Goal: Task Accomplishment & Management: Use online tool/utility

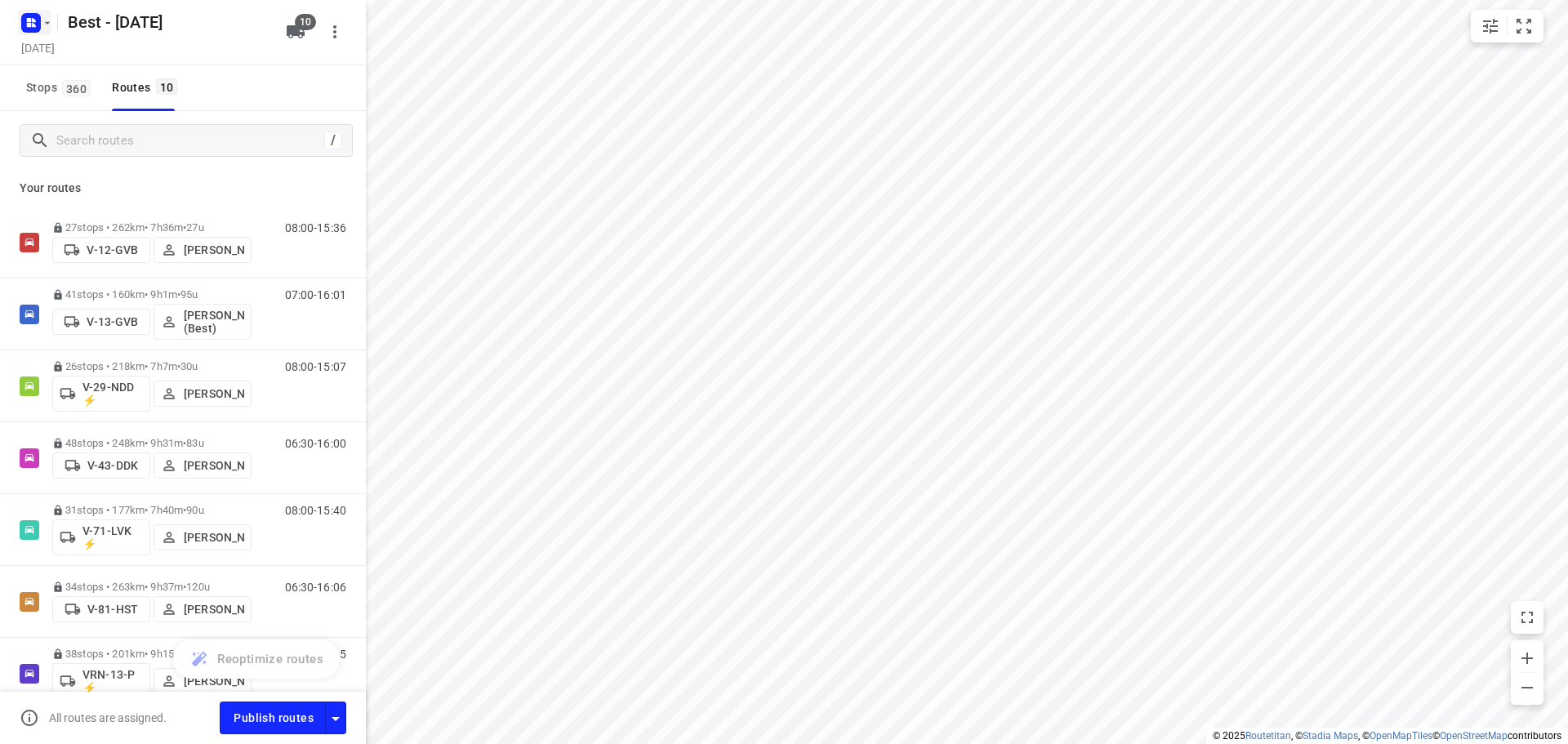
click at [31, 11] on icon "button" at bounding box center [31, 23] width 26 height 26
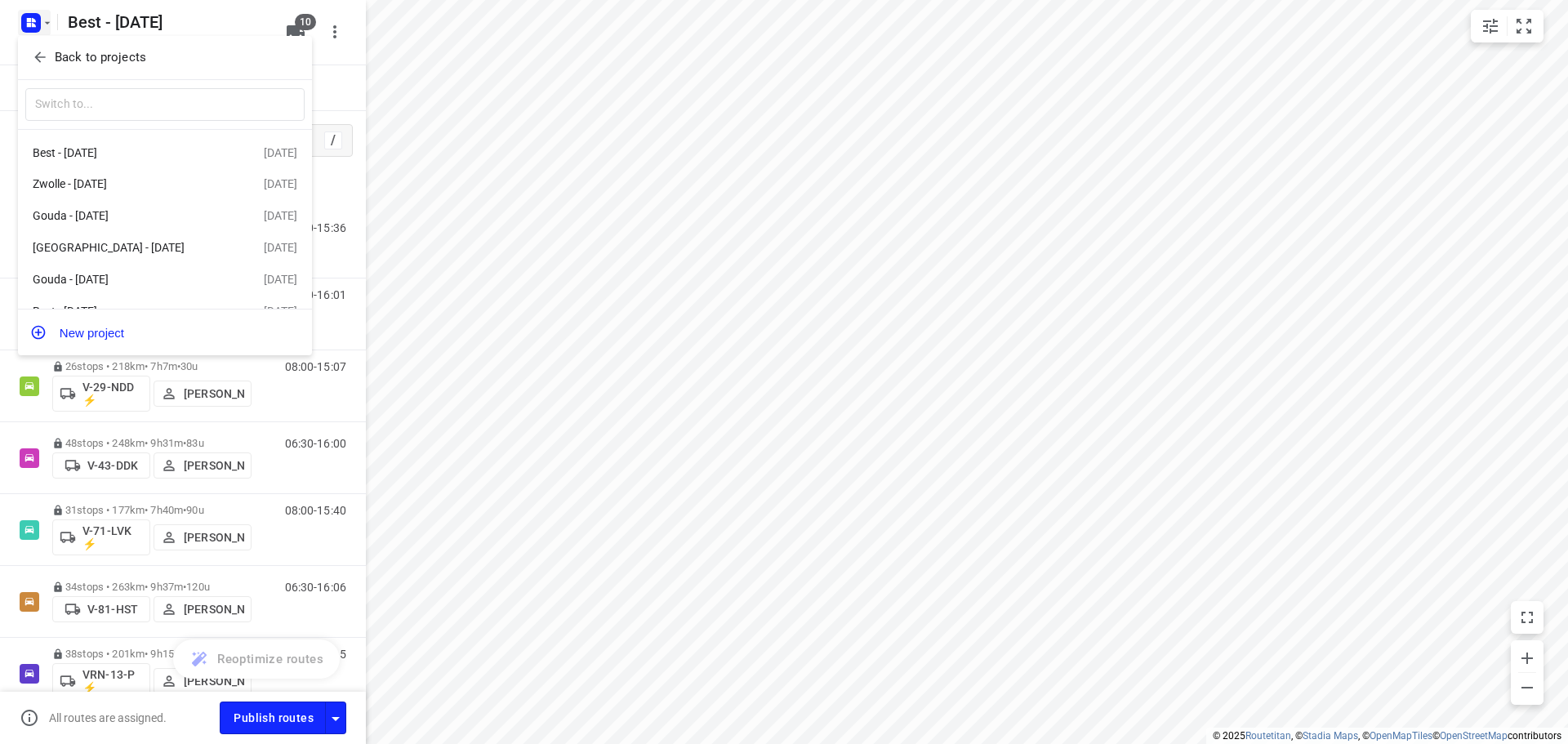
click at [31, 27] on div at bounding box center [784, 372] width 1568 height 744
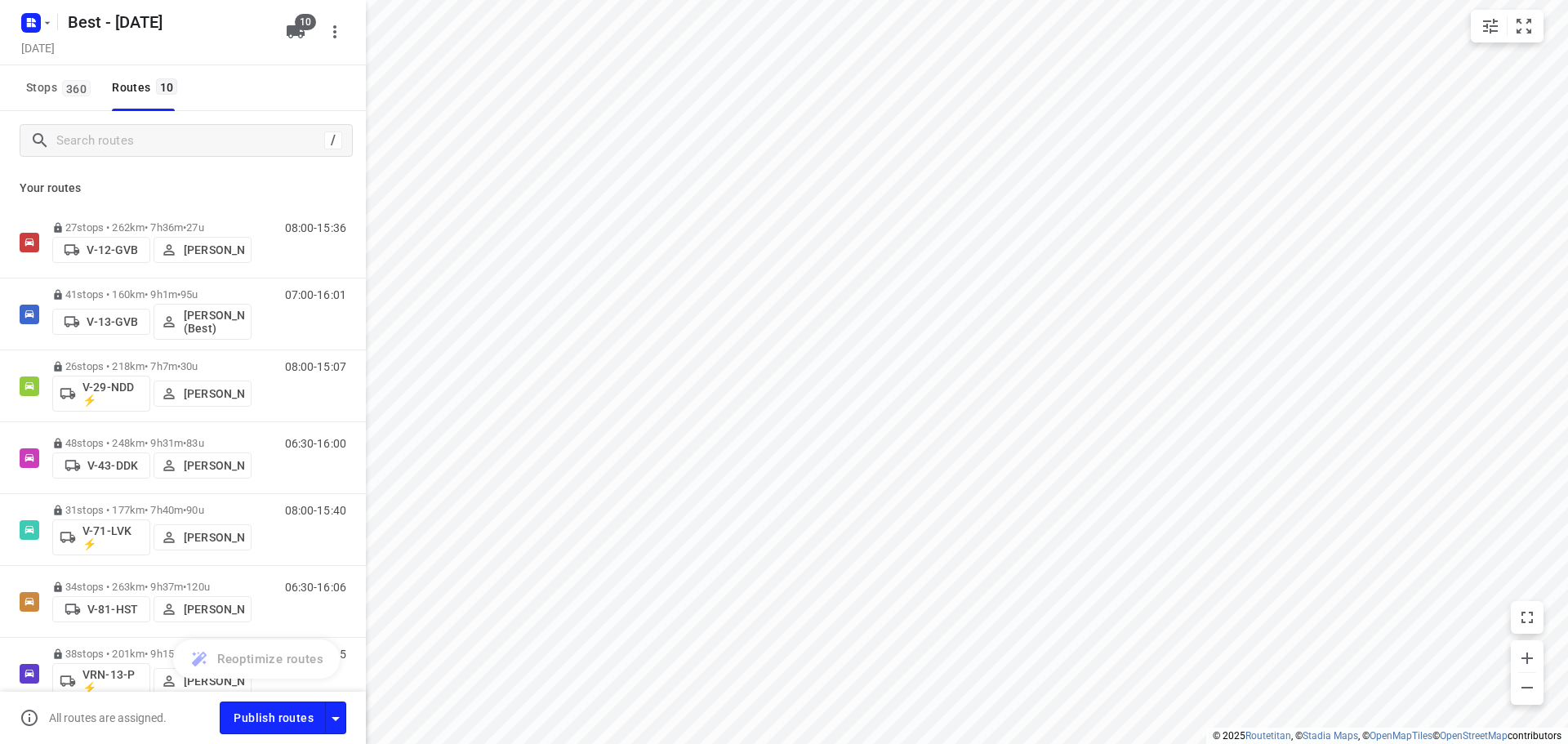
click at [36, 30] on rect "button" at bounding box center [31, 23] width 19 height 19
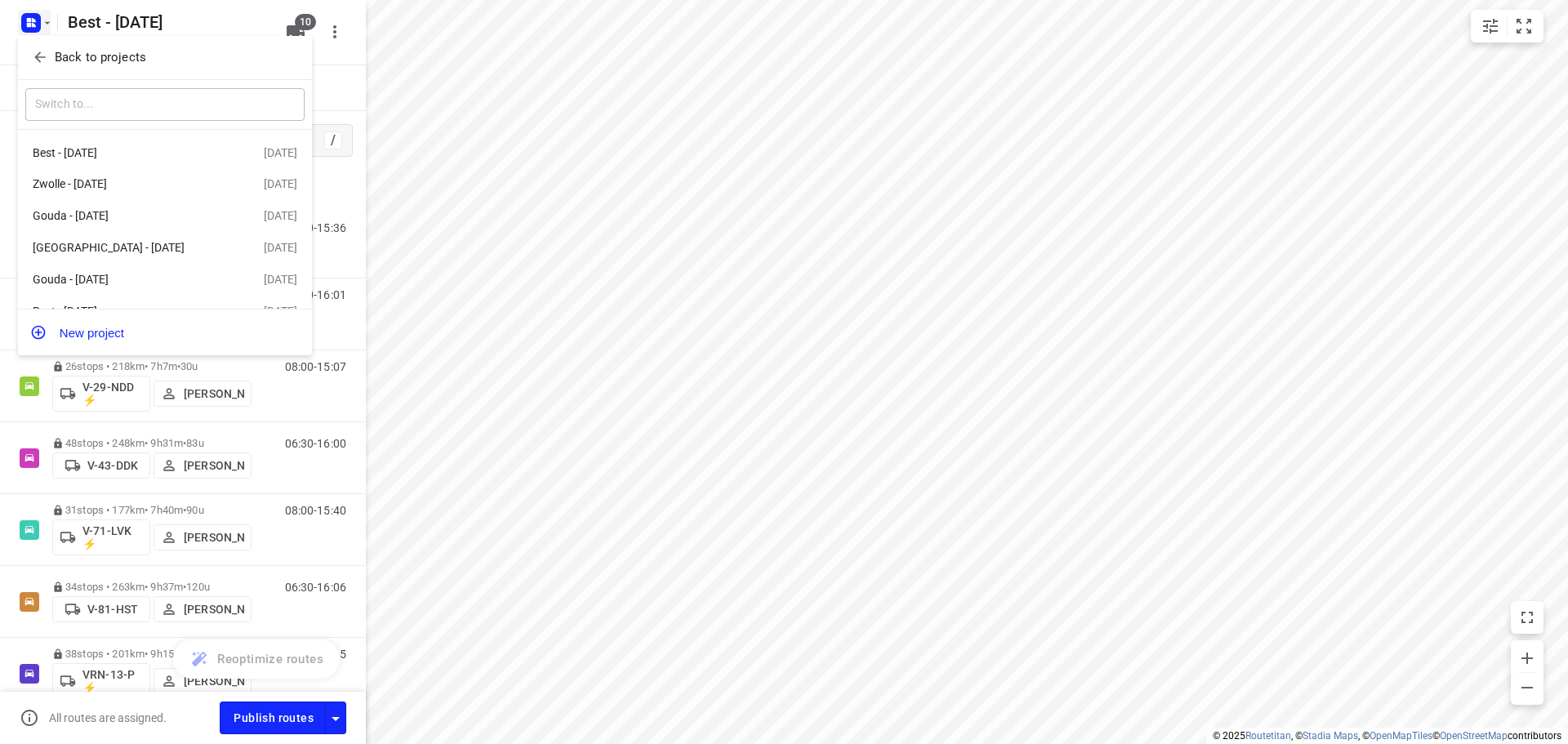
click at [50, 63] on span "Back to projects" at bounding box center [165, 58] width 266 height 19
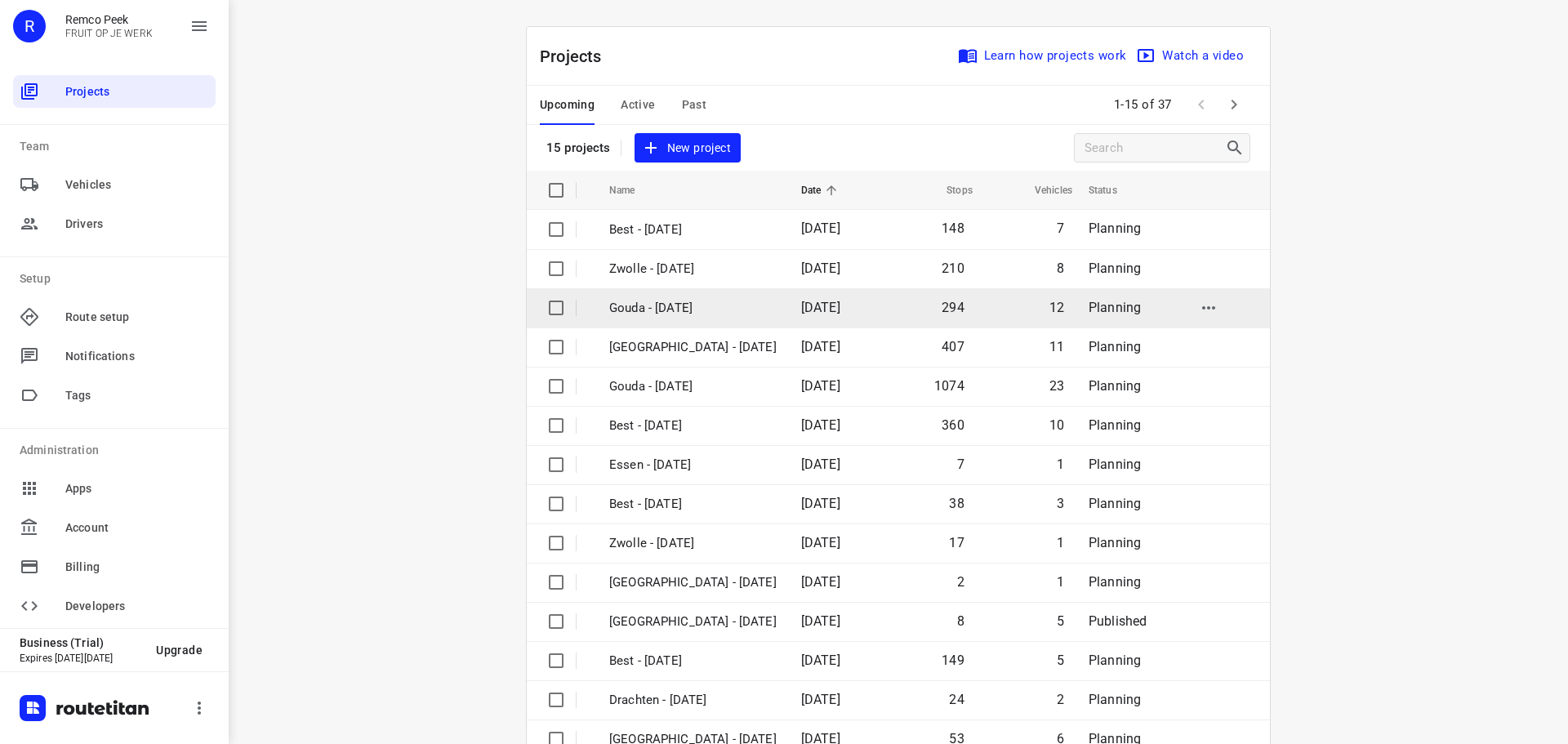
scroll to position [82, 0]
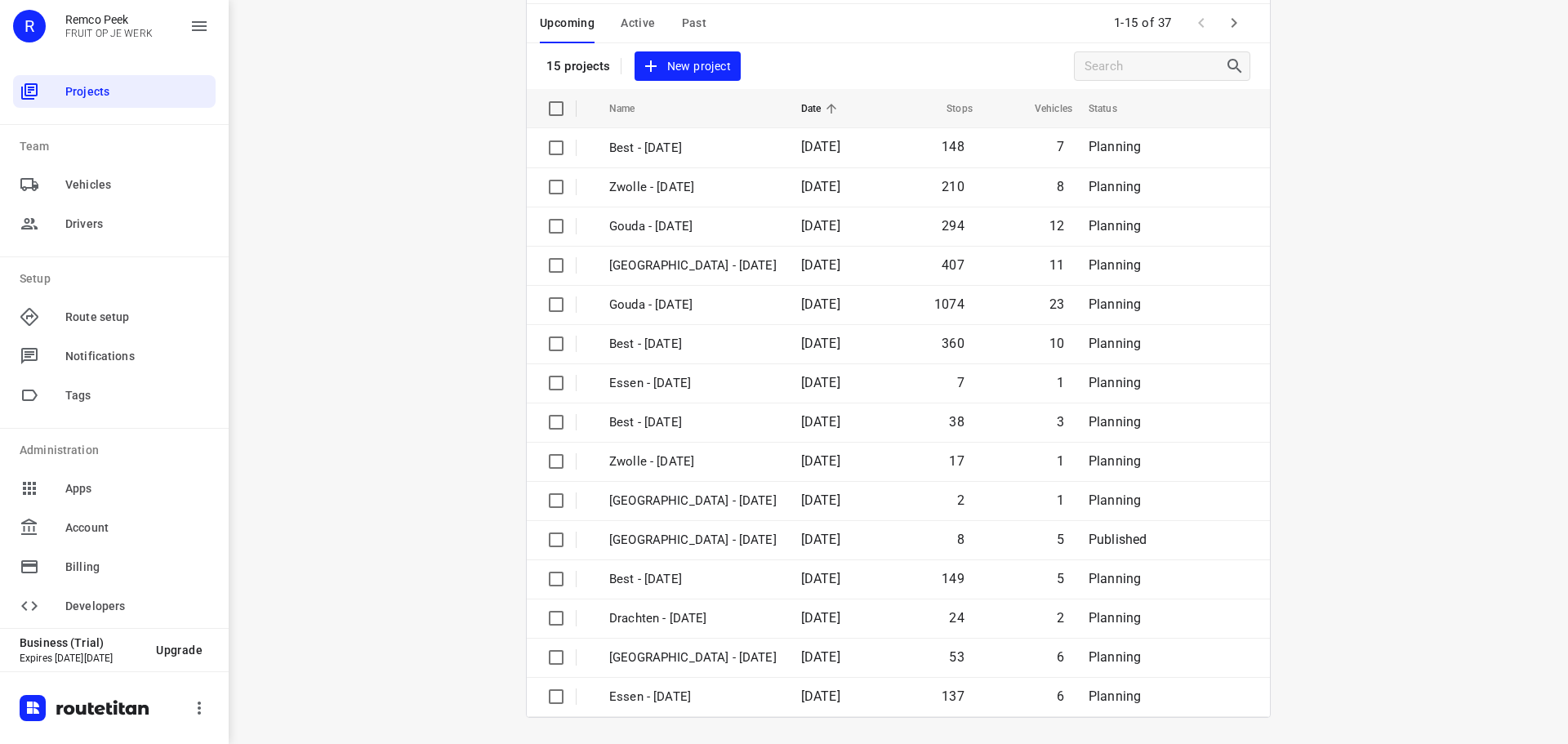
click at [1224, 25] on icon "button" at bounding box center [1234, 23] width 19 height 19
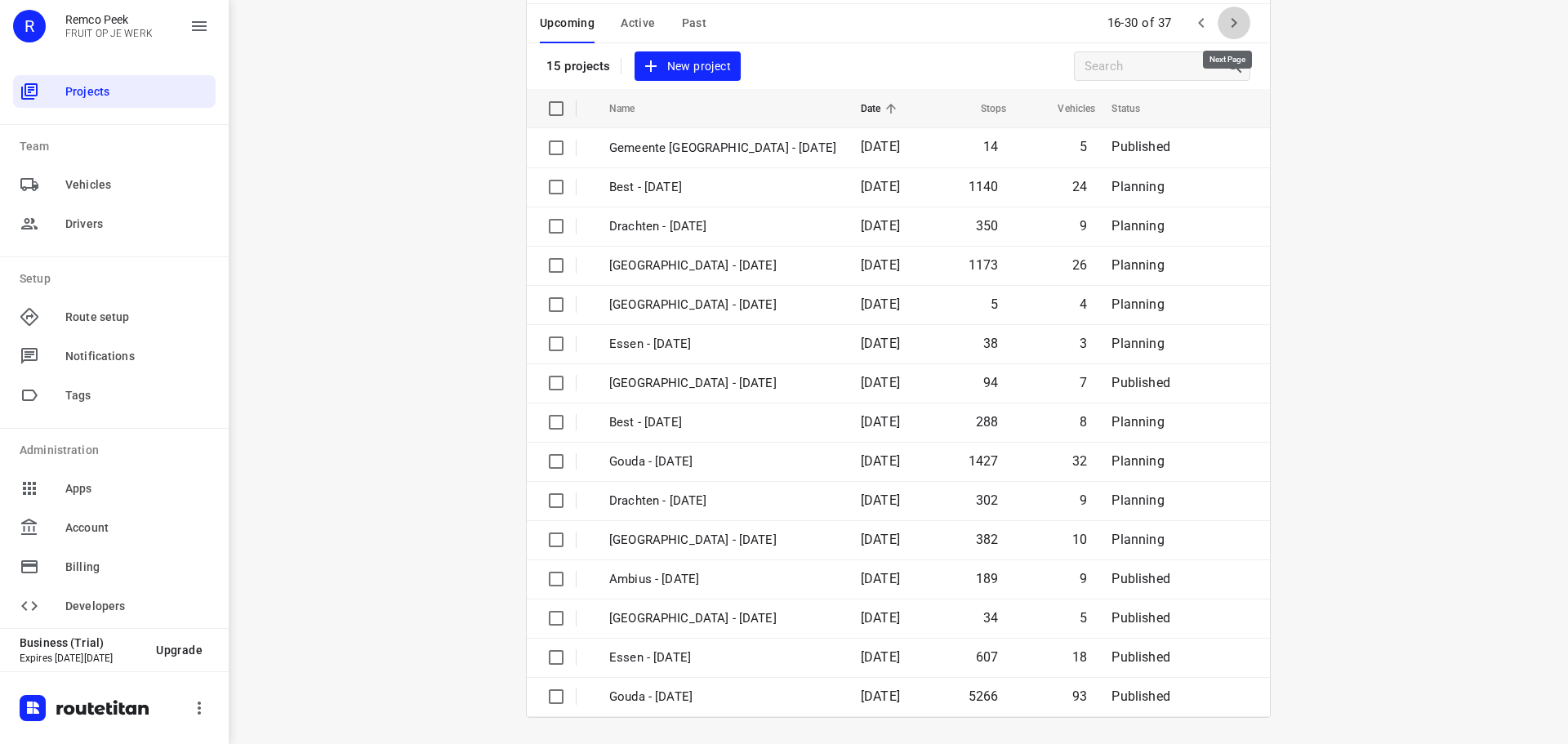
click at [1234, 32] on icon "button" at bounding box center [1234, 23] width 19 height 19
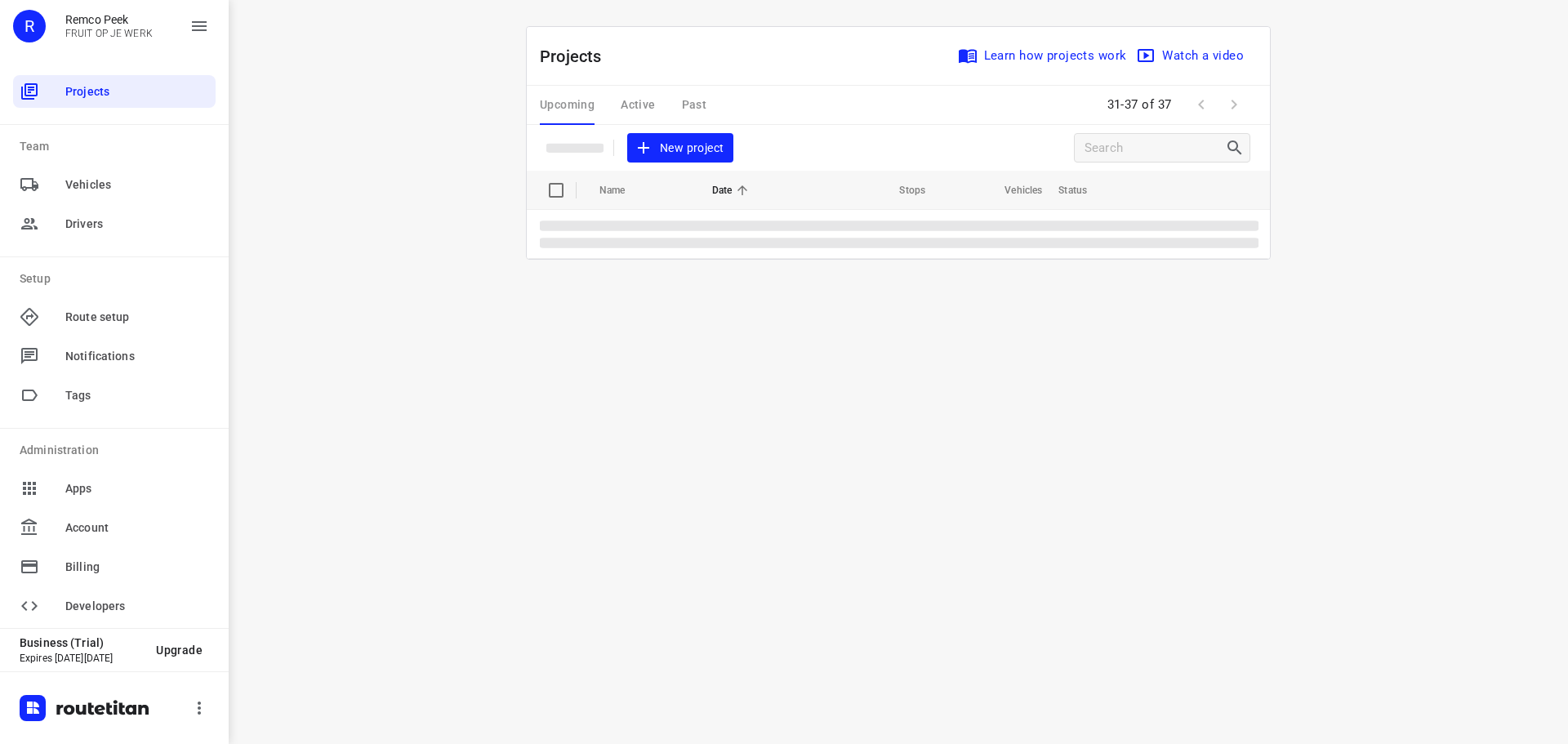
scroll to position [0, 0]
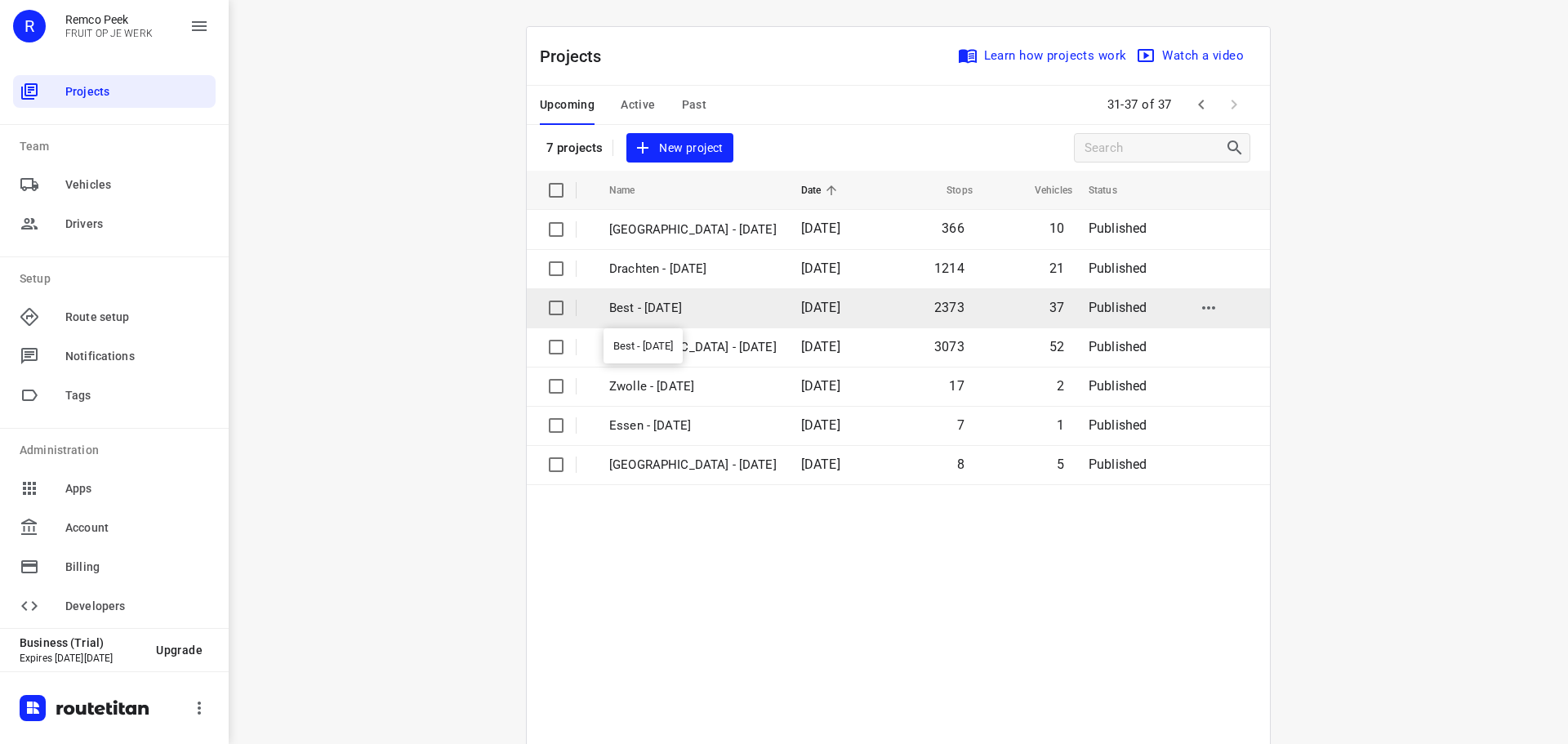
click at [676, 313] on p "Best - [DATE]" at bounding box center [693, 309] width 167 height 19
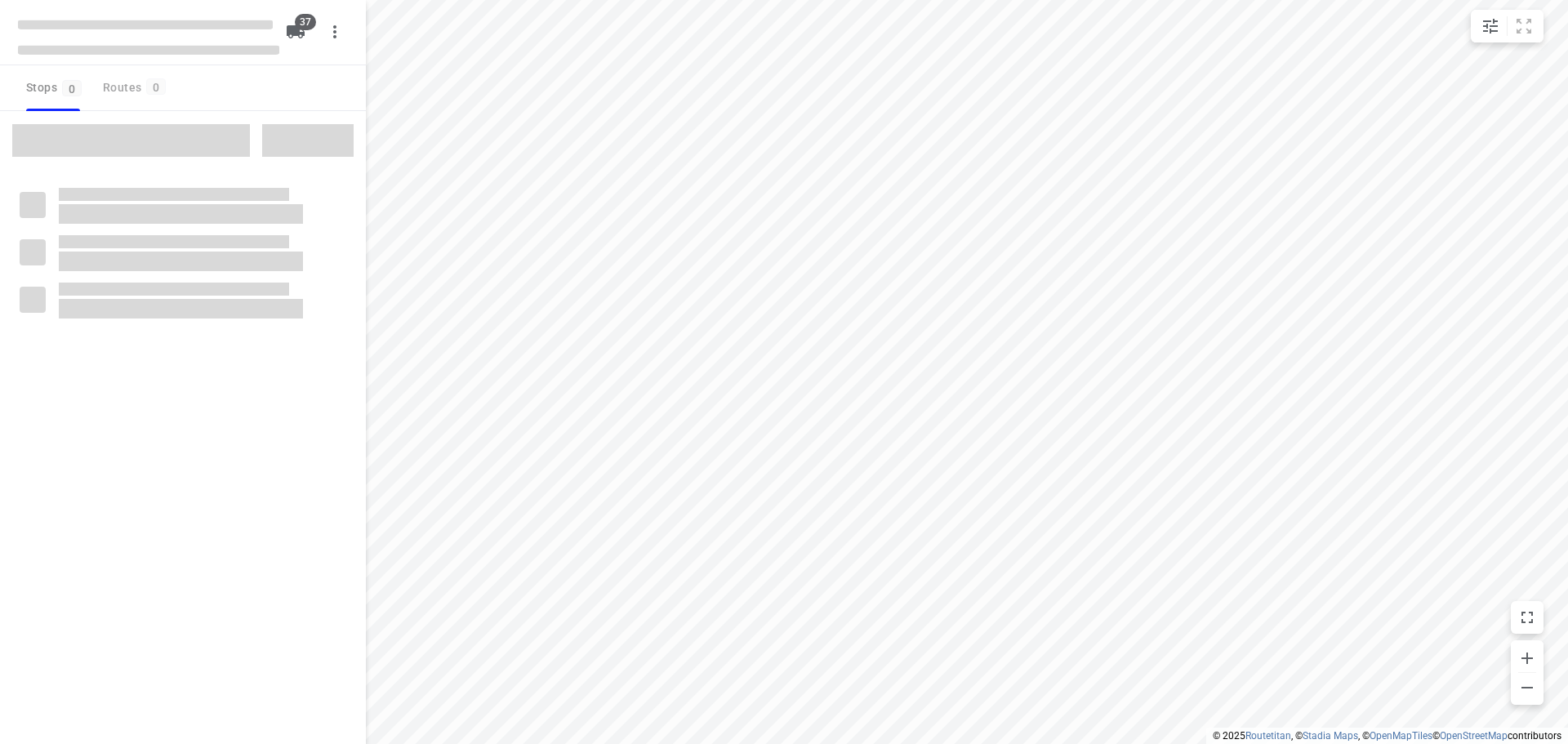
checkbox input "true"
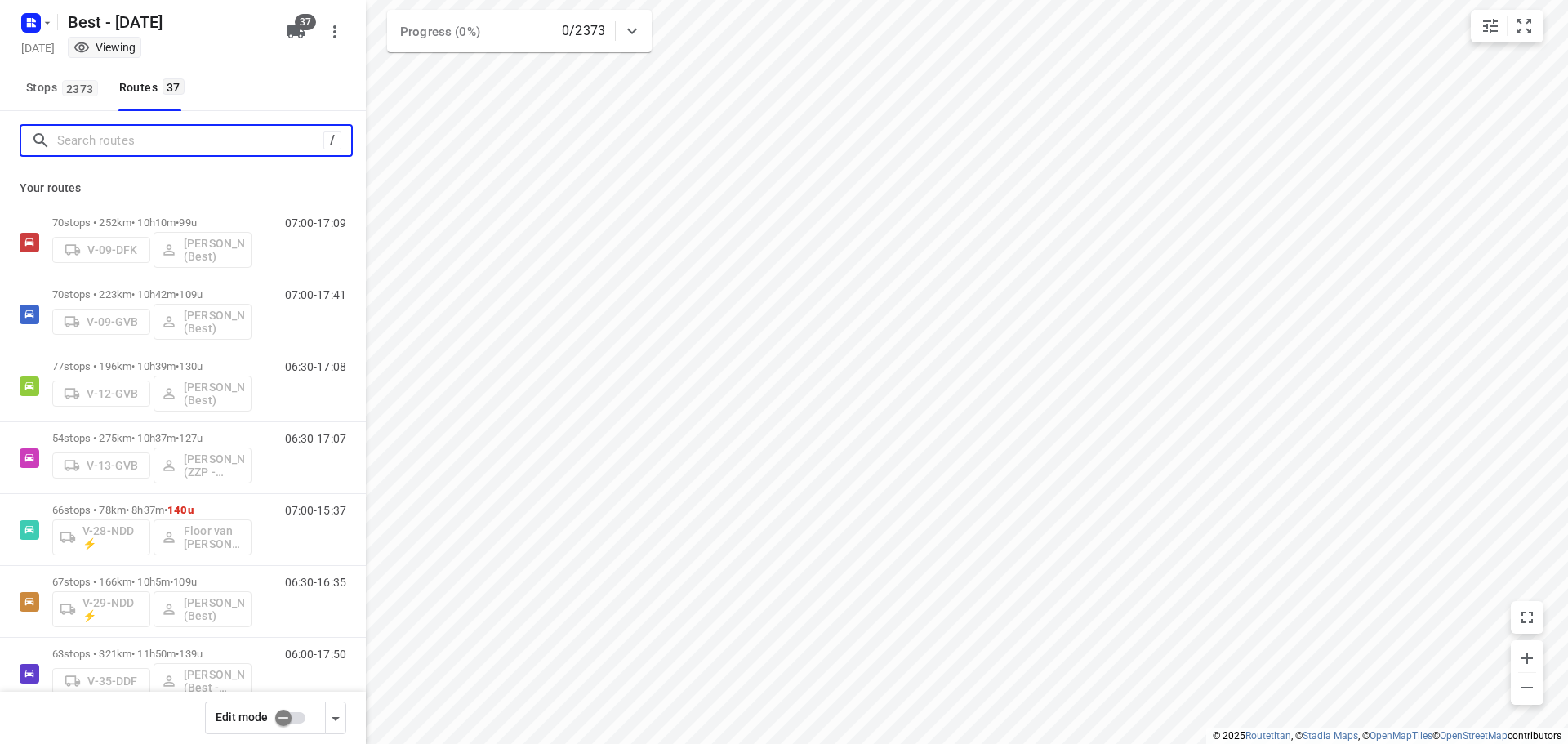
click at [128, 135] on input "Search routes" at bounding box center [190, 140] width 266 height 25
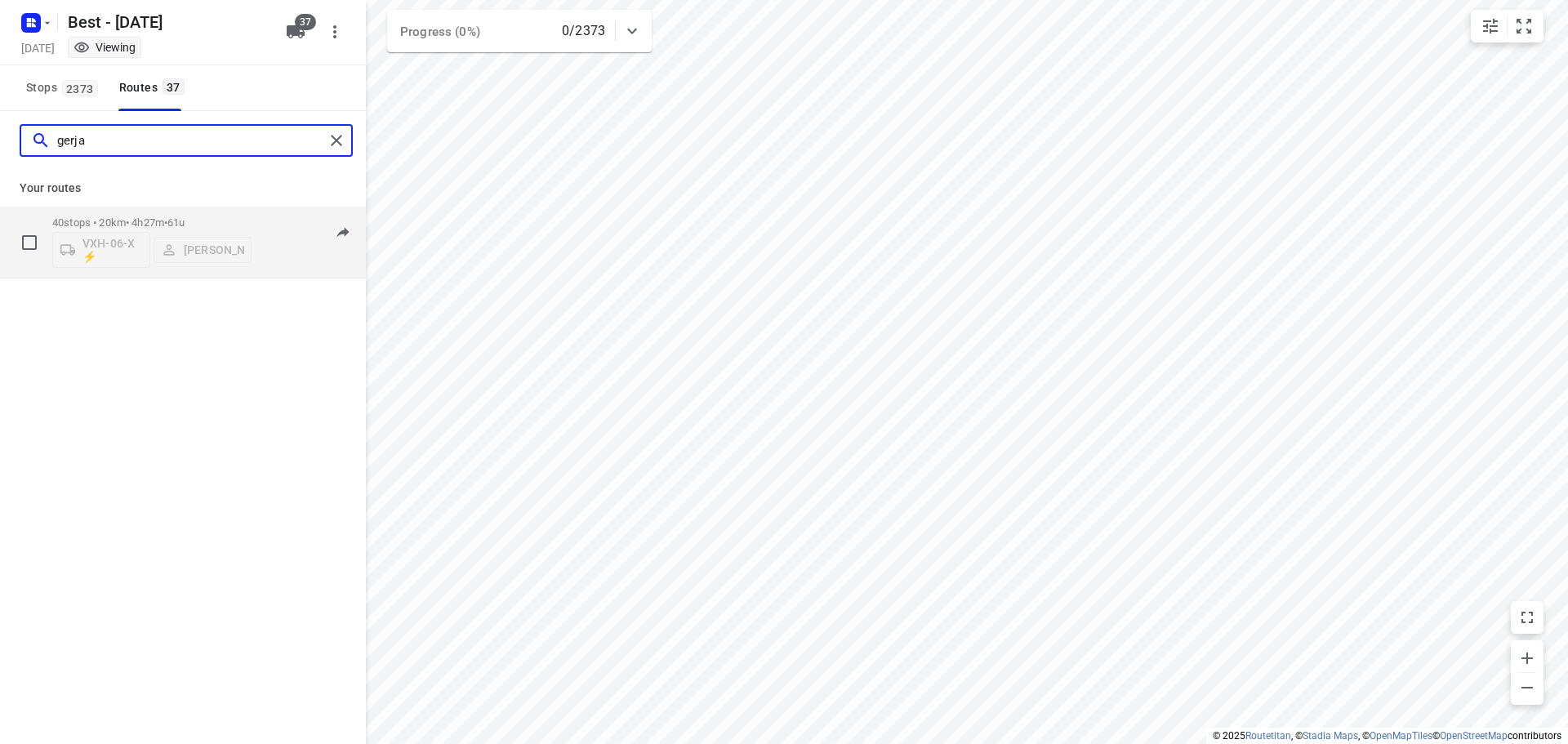
type input "gerja"
click at [158, 225] on p "40 stops • 20km • 4h27m • 61u" at bounding box center [152, 222] width 200 height 12
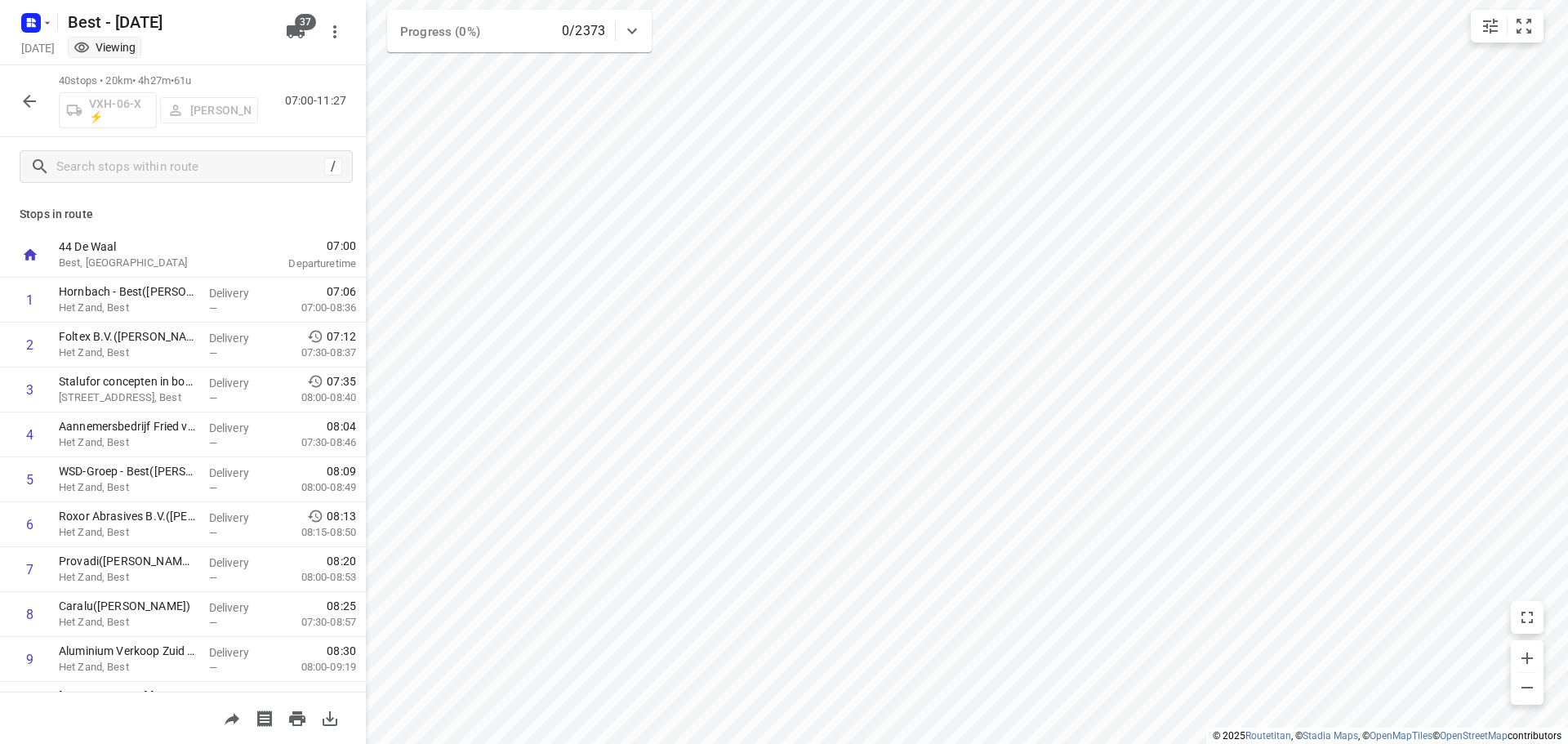
click at [33, 102] on icon "button" at bounding box center [29, 101] width 19 height 19
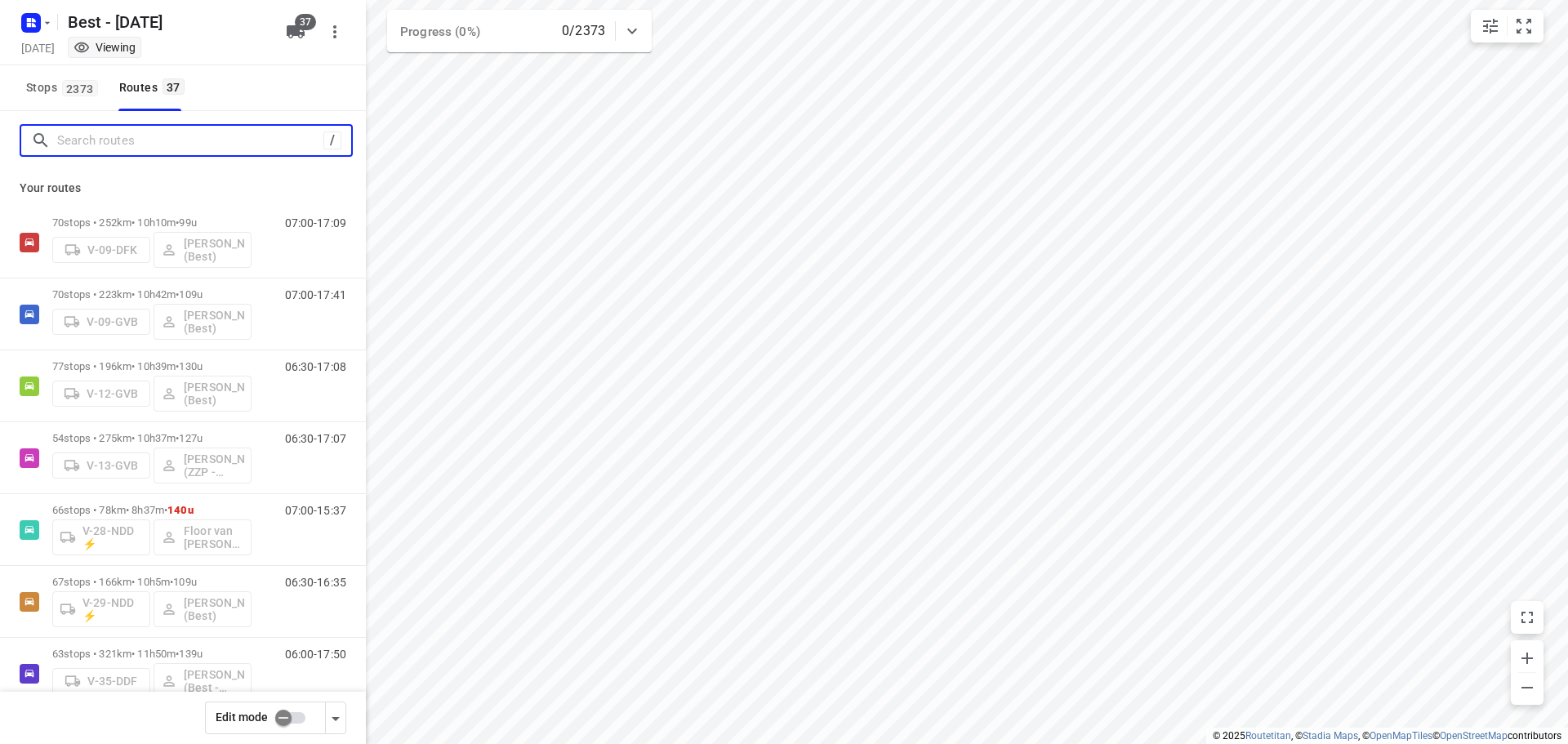
click at [242, 129] on input "Search routes" at bounding box center [190, 140] width 266 height 25
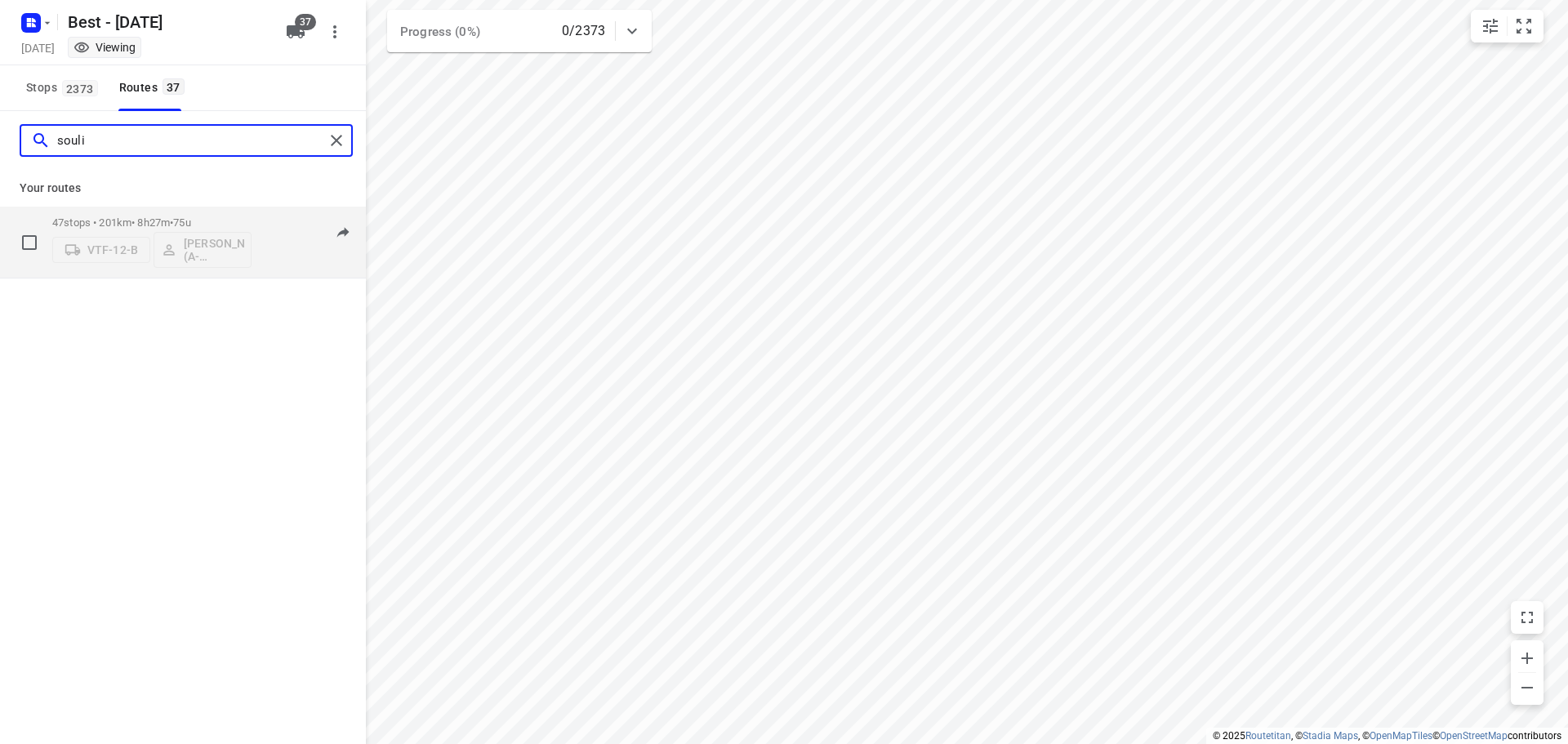
type input "souli"
click at [137, 220] on p "47 stops • 201km • 8h27m • 75u" at bounding box center [152, 222] width 200 height 12
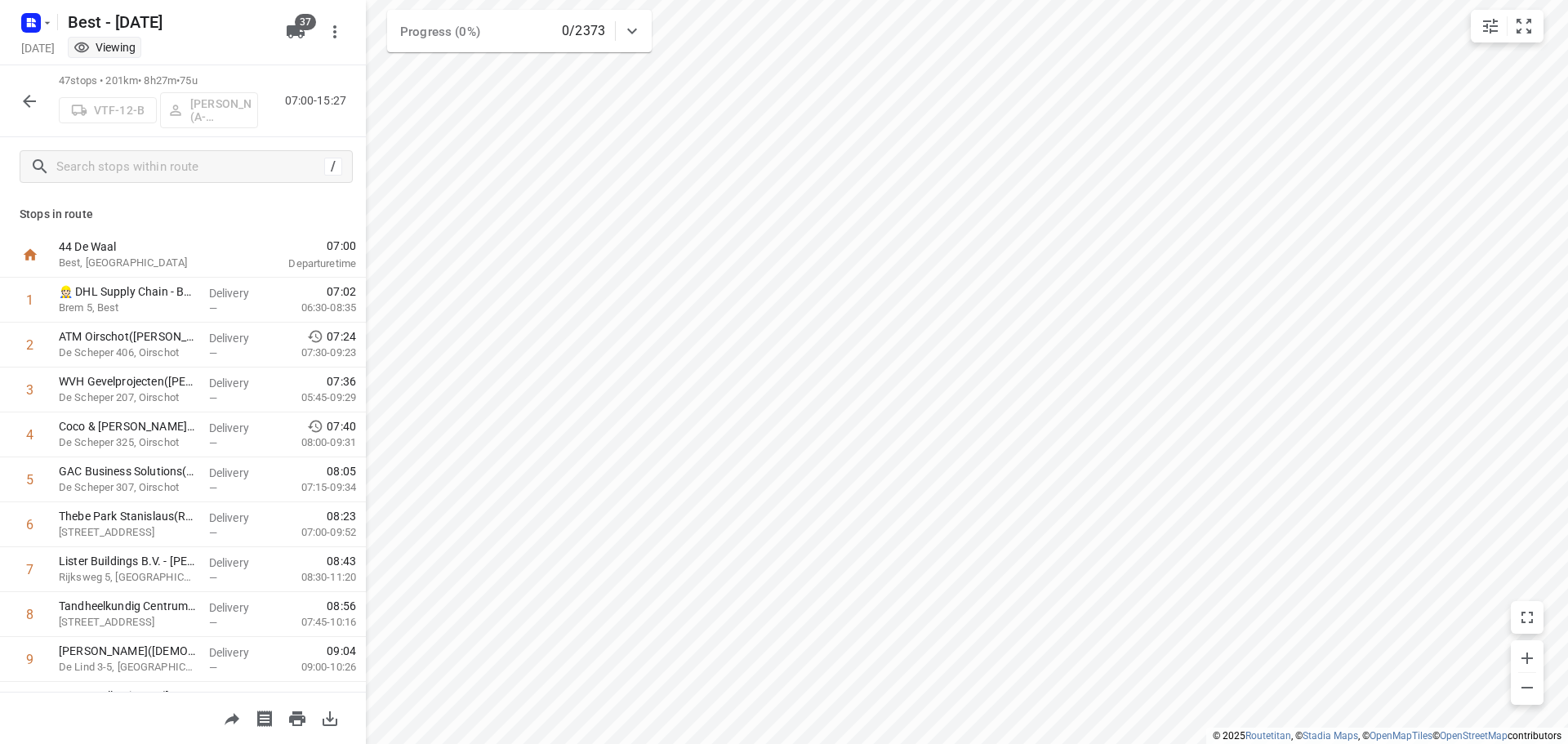
click at [19, 97] on icon "button" at bounding box center [29, 101] width 19 height 19
click at [28, 109] on icon "button" at bounding box center [29, 101] width 19 height 19
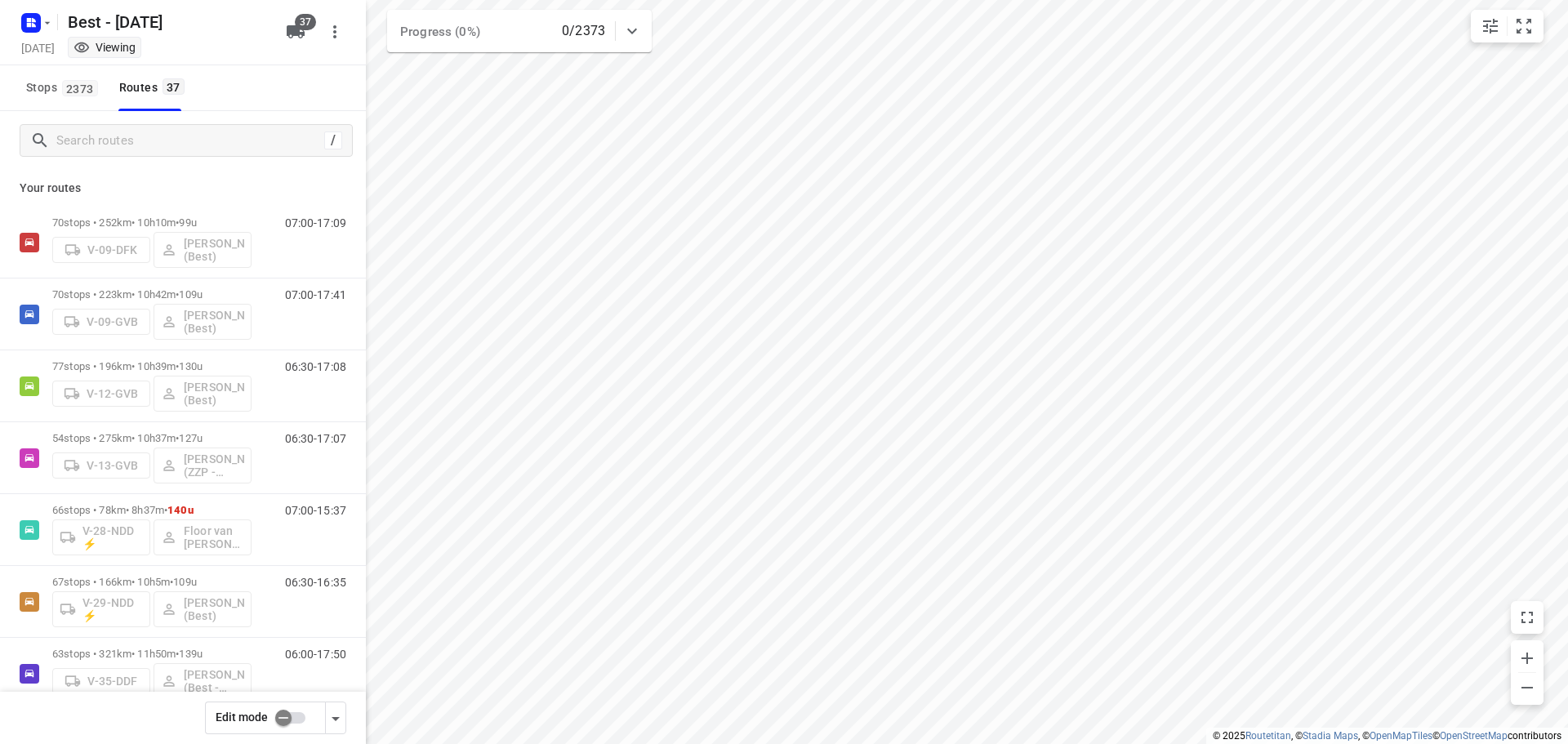
click at [290, 722] on input "checkbox" at bounding box center [283, 718] width 93 height 31
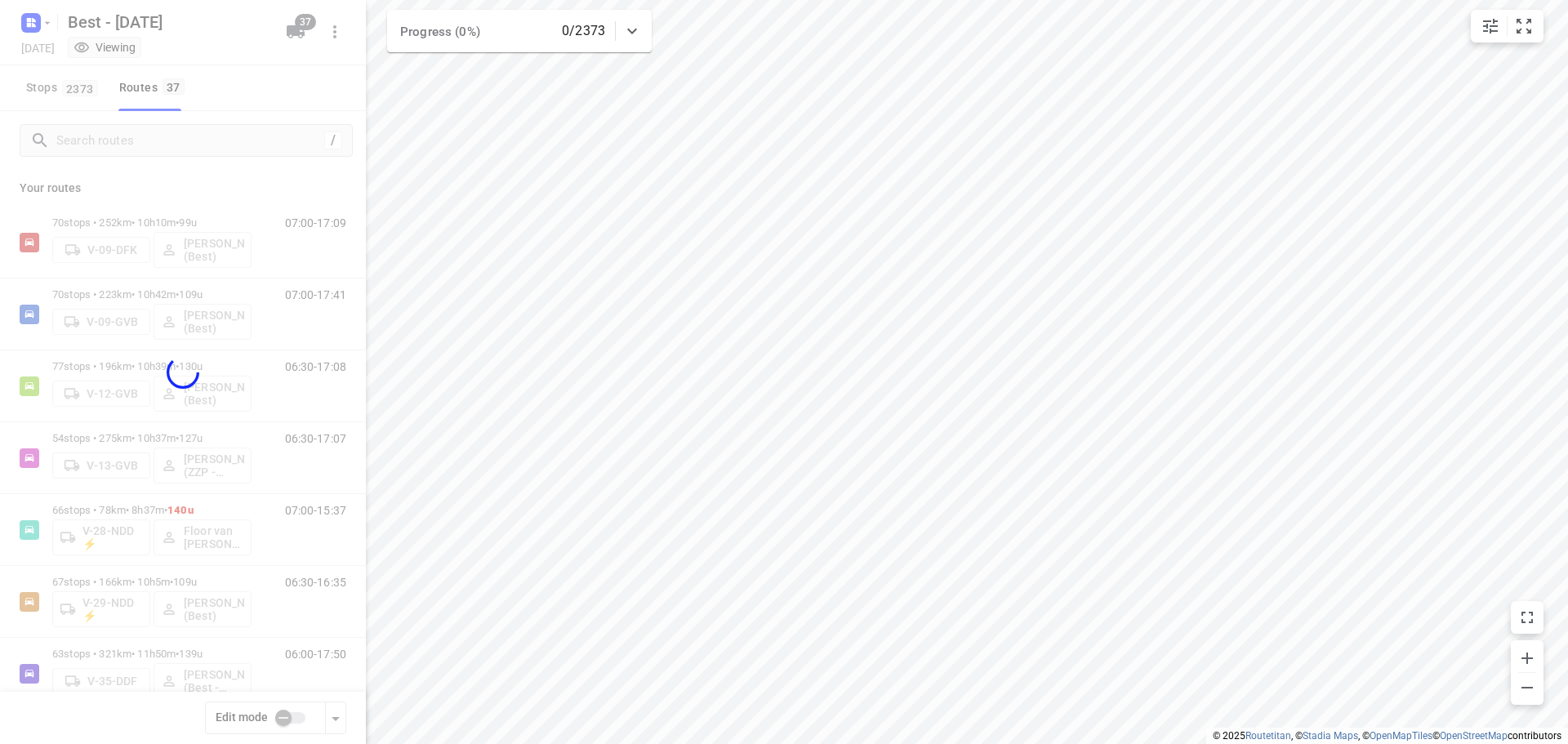
checkbox input "true"
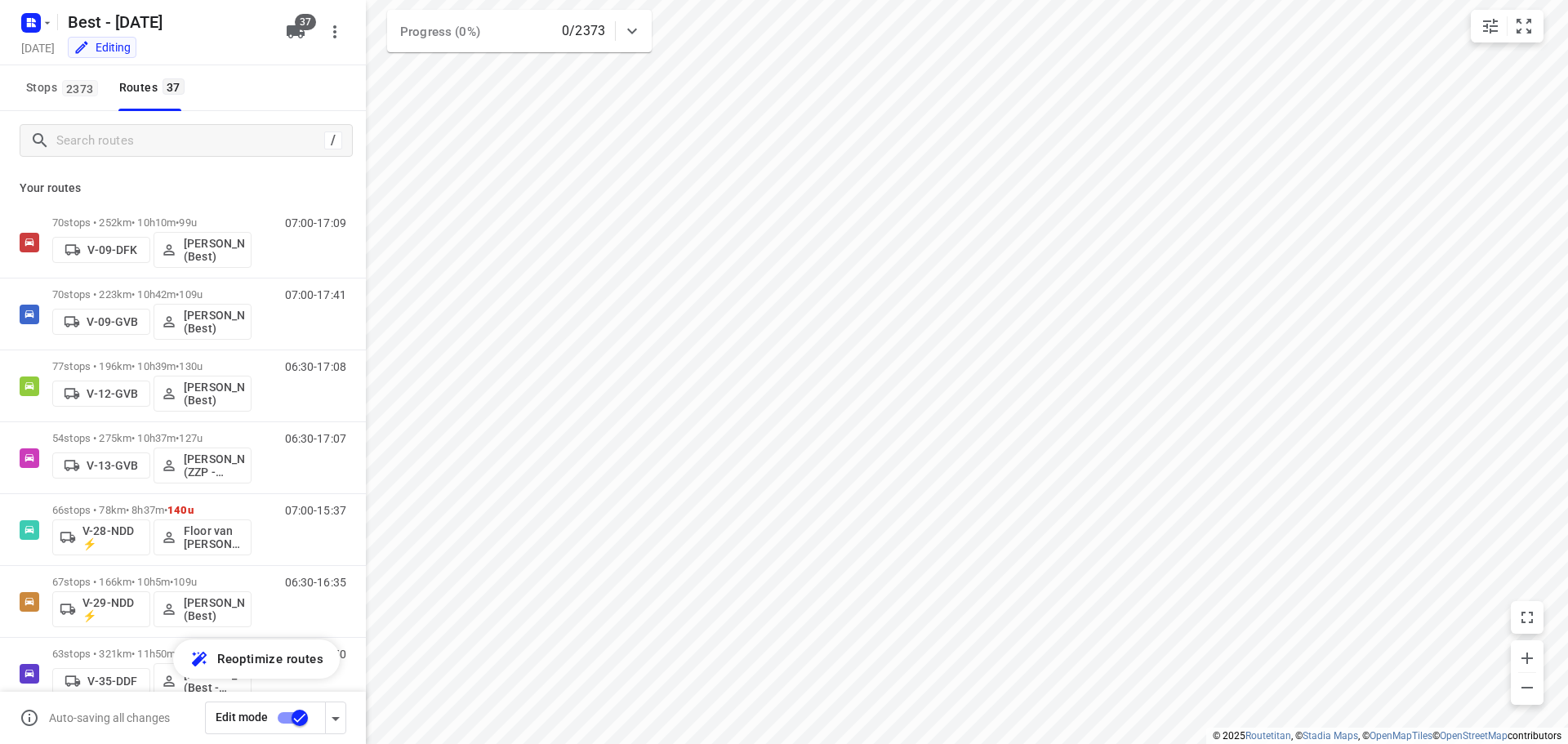
click at [169, 154] on div "/" at bounding box center [186, 140] width 333 height 32
click at [181, 136] on input "Search routes" at bounding box center [190, 140] width 266 height 25
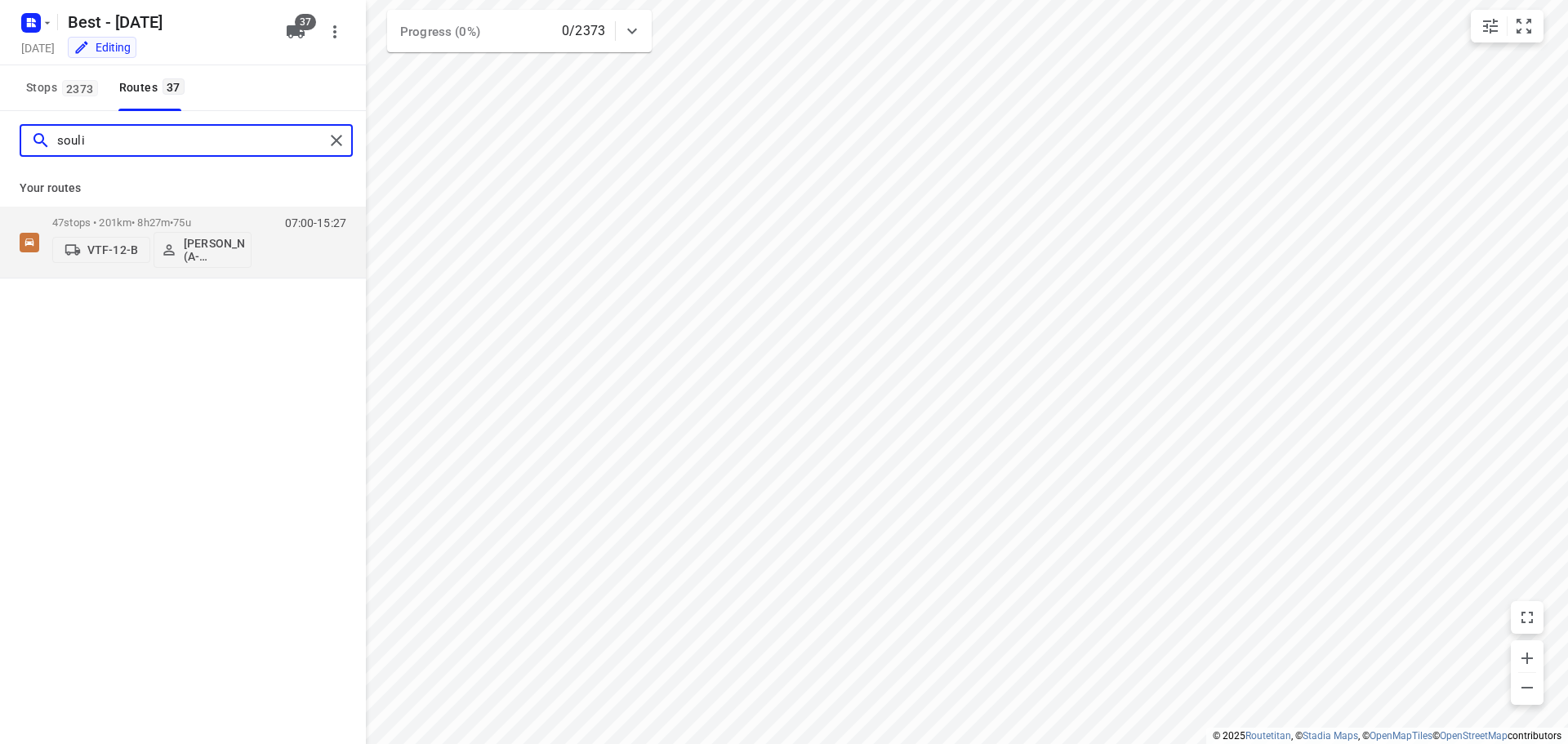
type input "souli"
click at [228, 206] on div "Your routes 47 stops • 201km • 8h27m • 75u VTF-12-B Souliman Aoussar (A-flexibl…" at bounding box center [183, 224] width 366 height 109
click at [218, 216] on p "47 stops • 201km • 8h27m • 75u" at bounding box center [152, 222] width 200 height 12
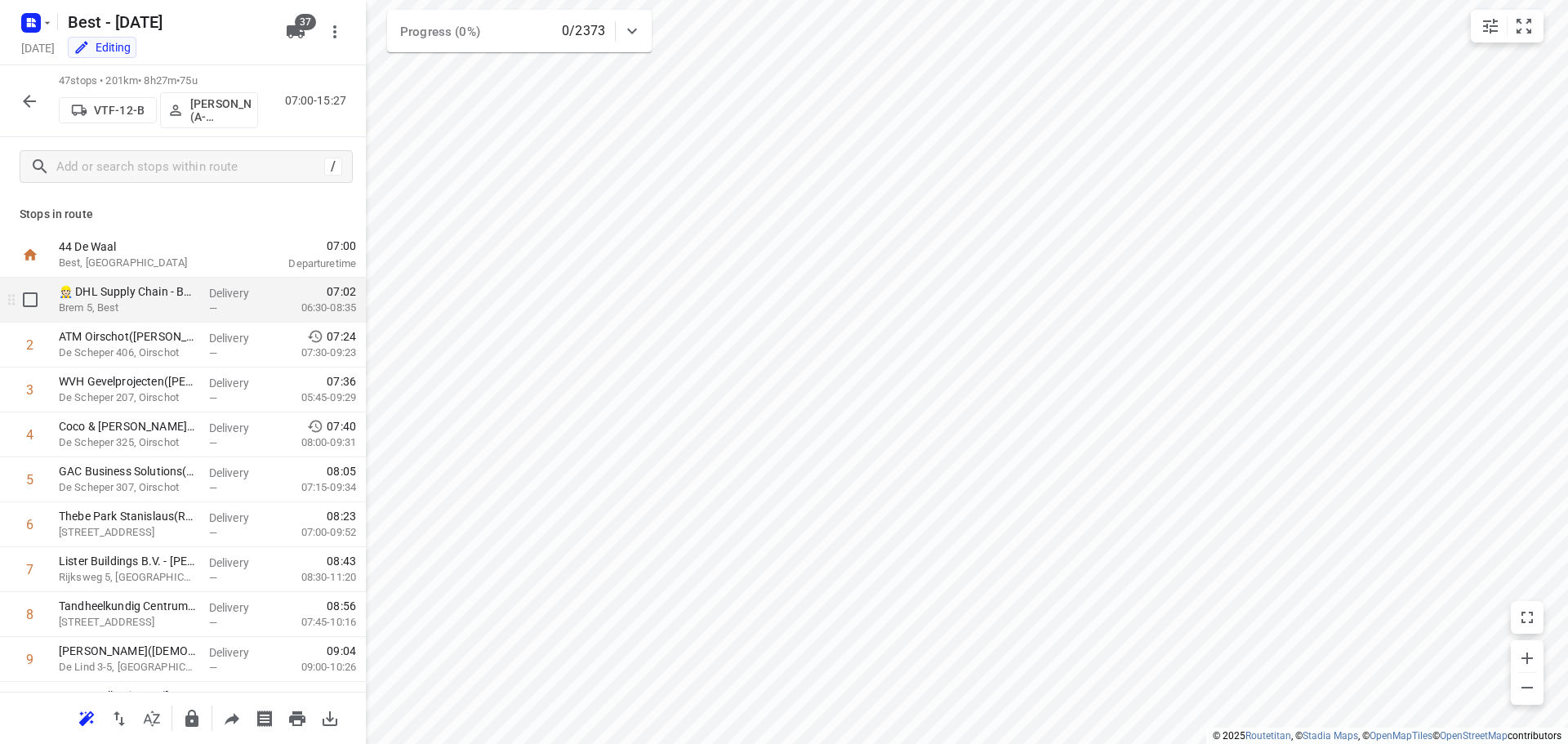
click at [31, 304] on input "checkbox" at bounding box center [30, 299] width 32 height 32
checkbox input "true"
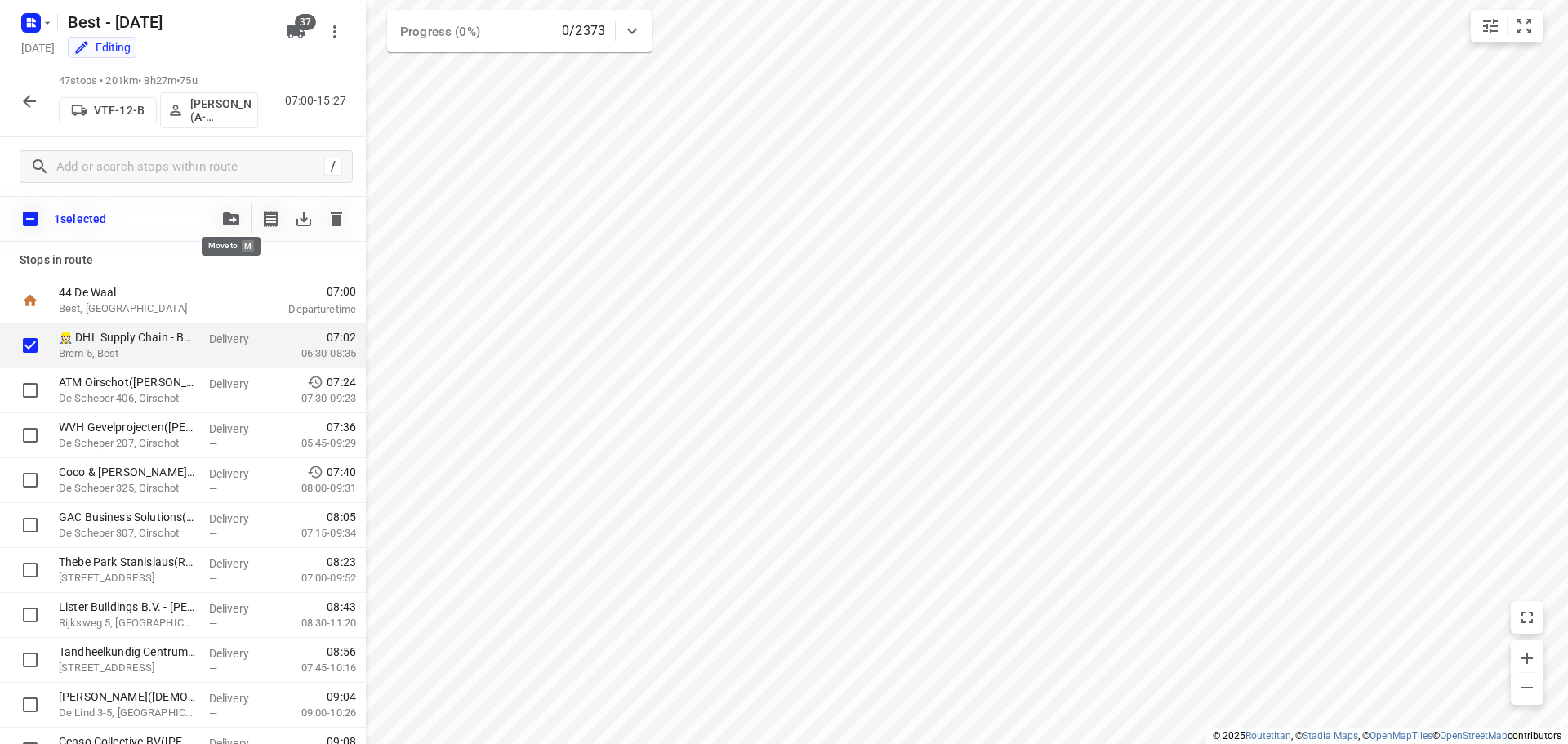
click at [246, 212] on button "button" at bounding box center [230, 218] width 32 height 32
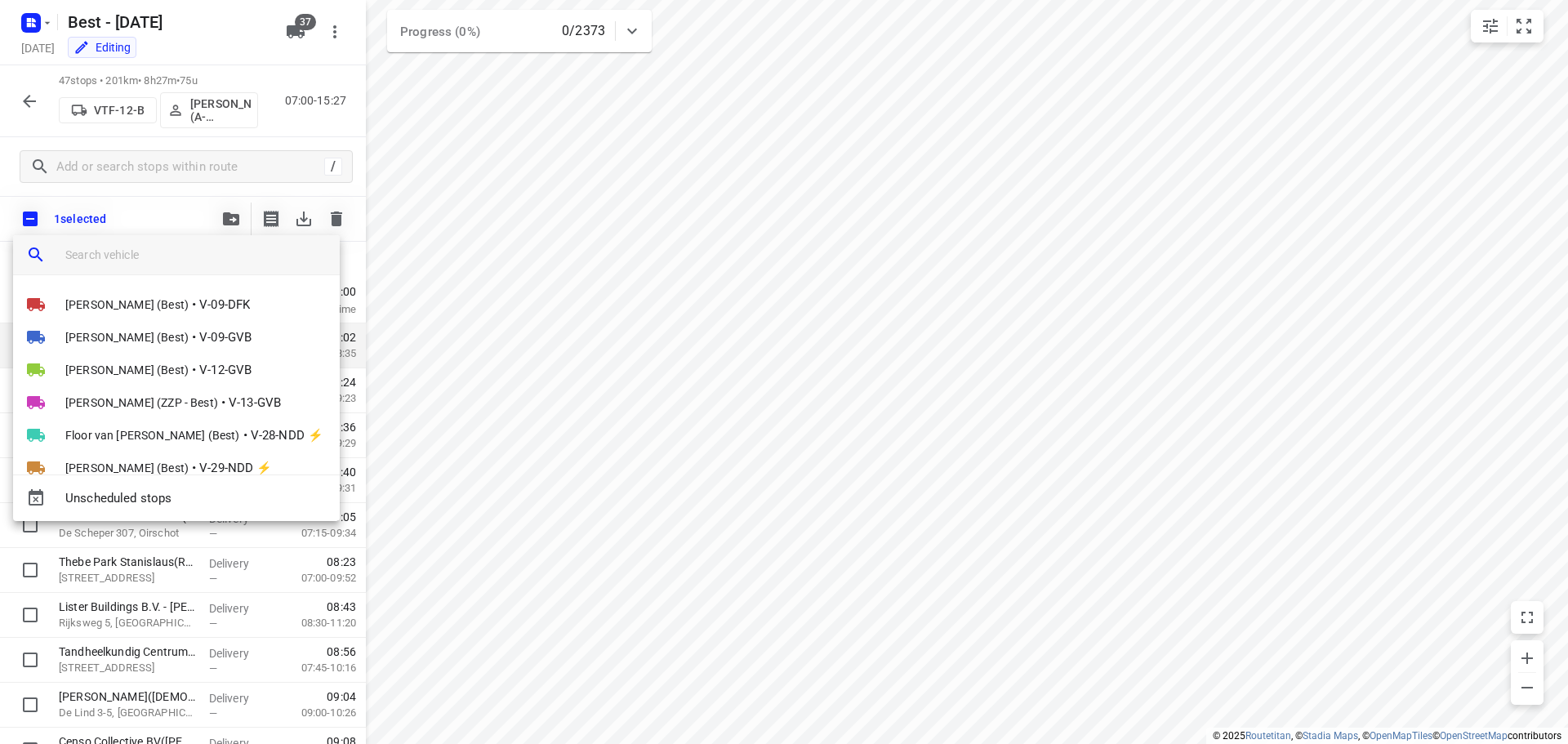
click at [161, 251] on input "search vehicle" at bounding box center [196, 255] width 262 height 24
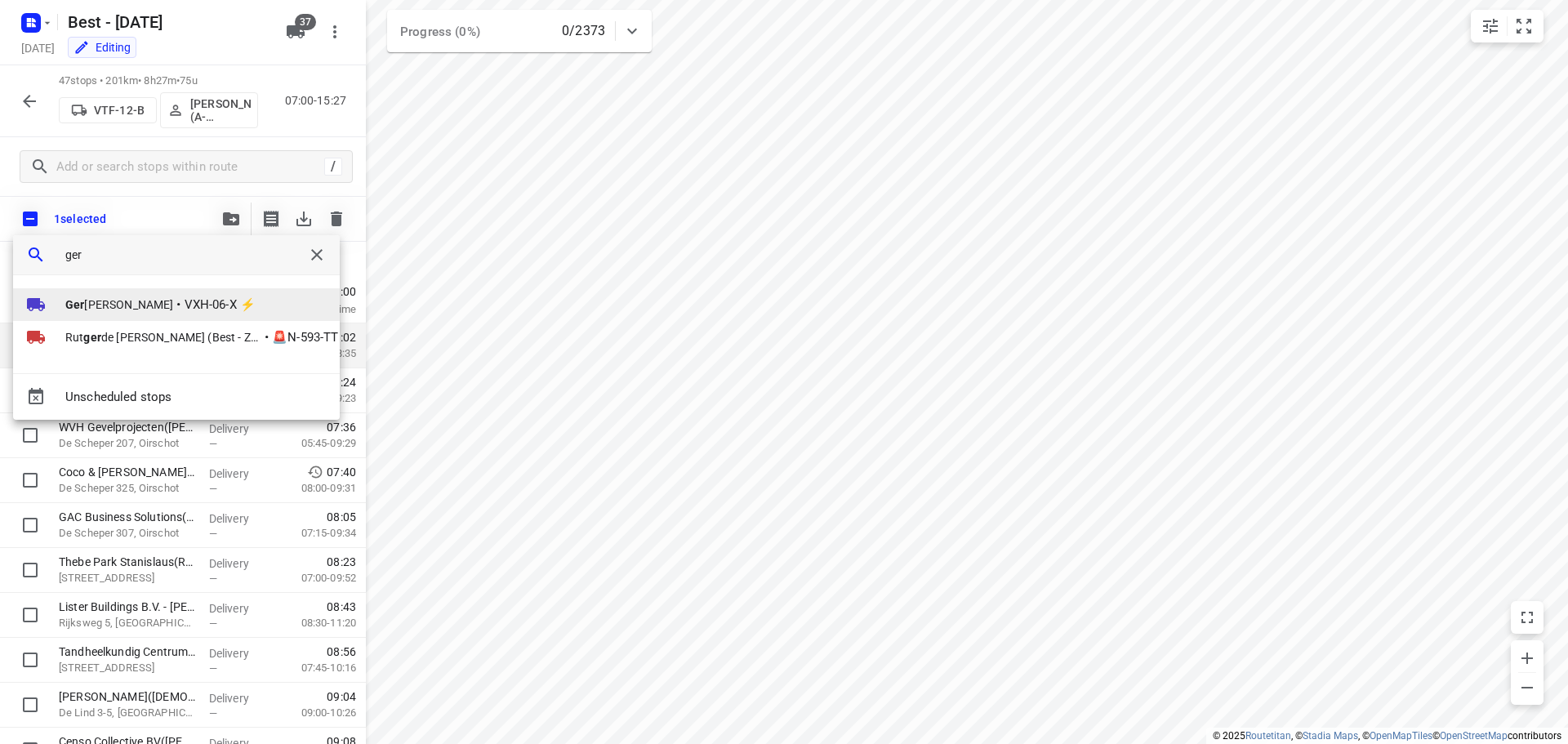
type input "ger"
click at [97, 309] on span "Ger [PERSON_NAME]" at bounding box center [119, 304] width 108 height 17
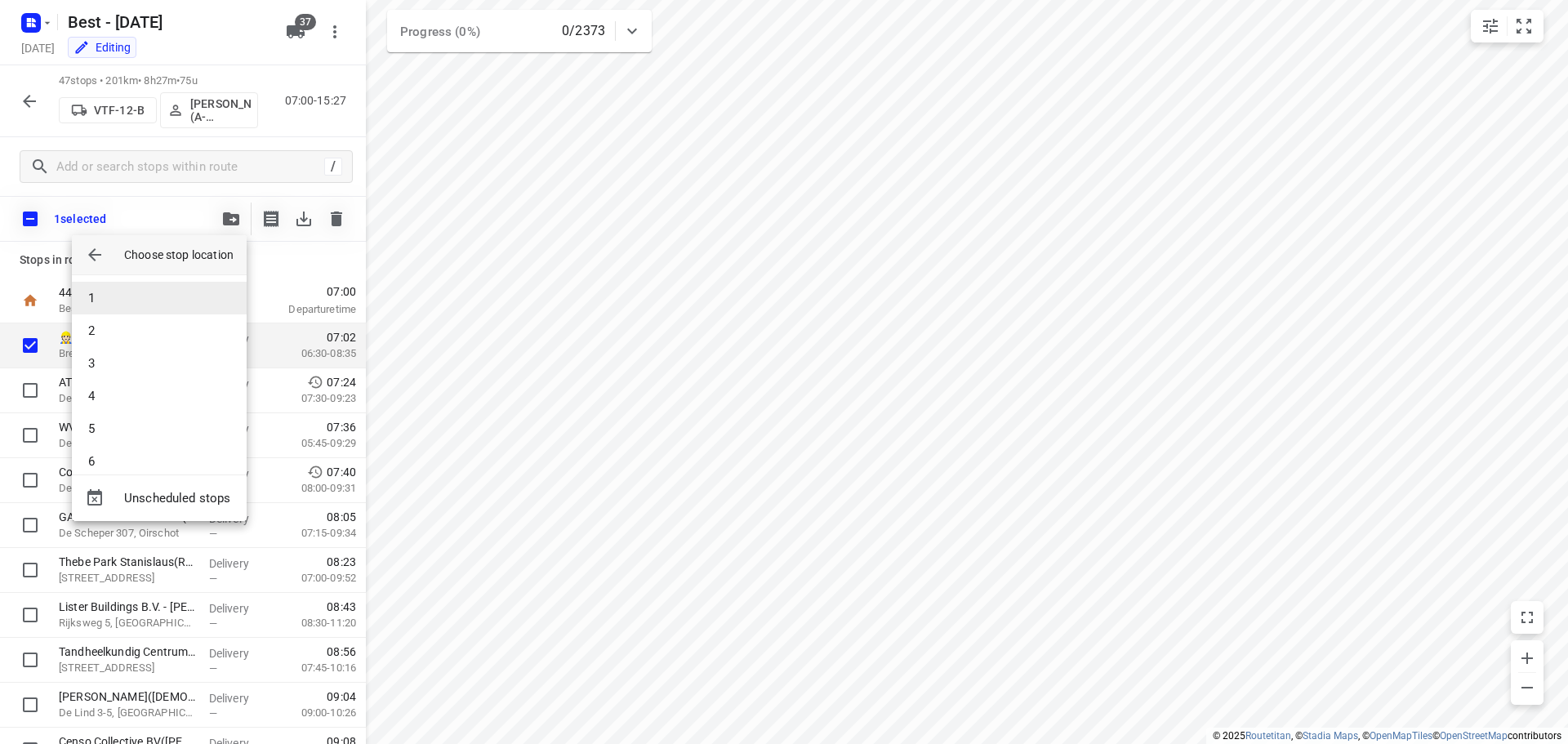
click at [102, 300] on li "1" at bounding box center [159, 297] width 174 height 32
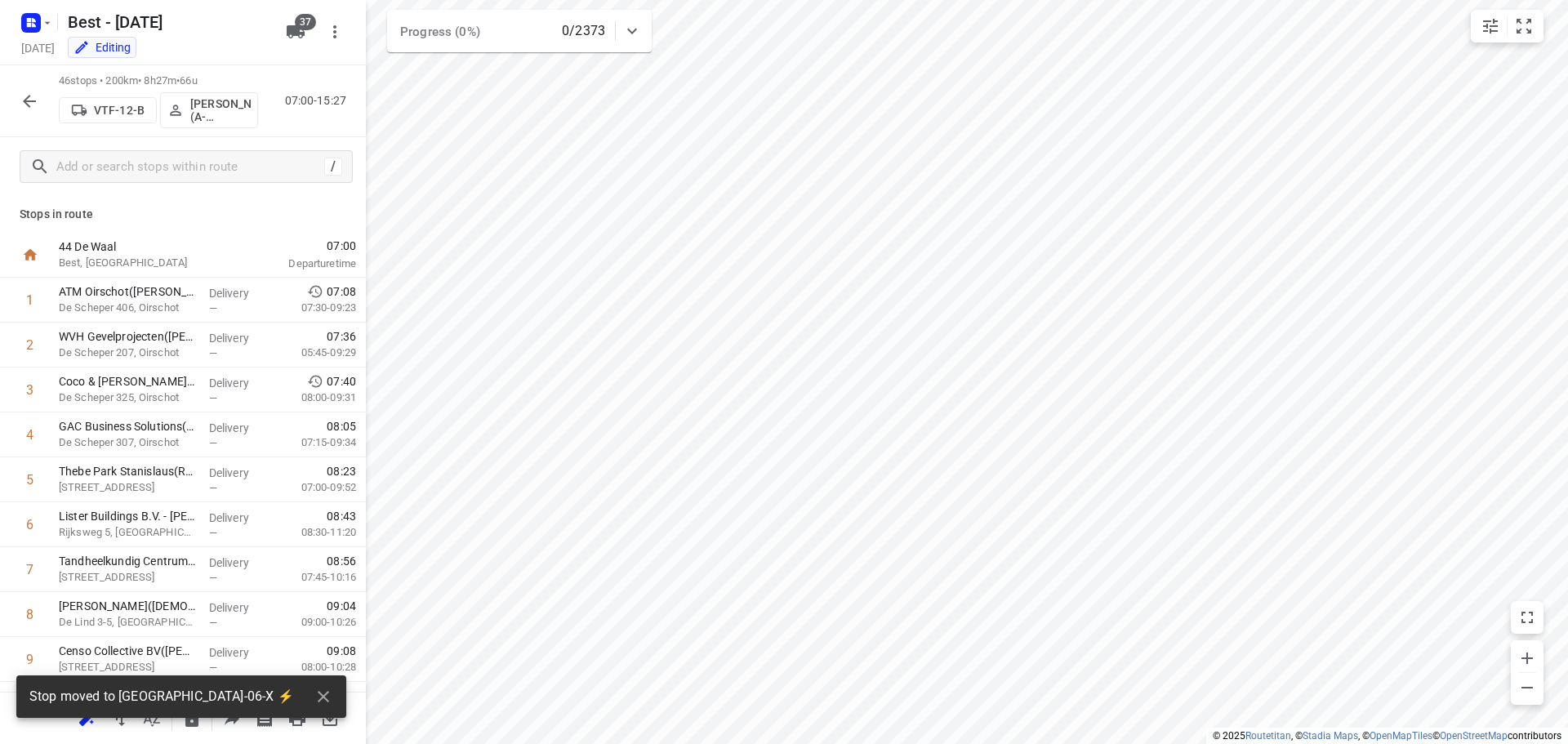
click at [31, 102] on icon "button" at bounding box center [29, 101] width 19 height 19
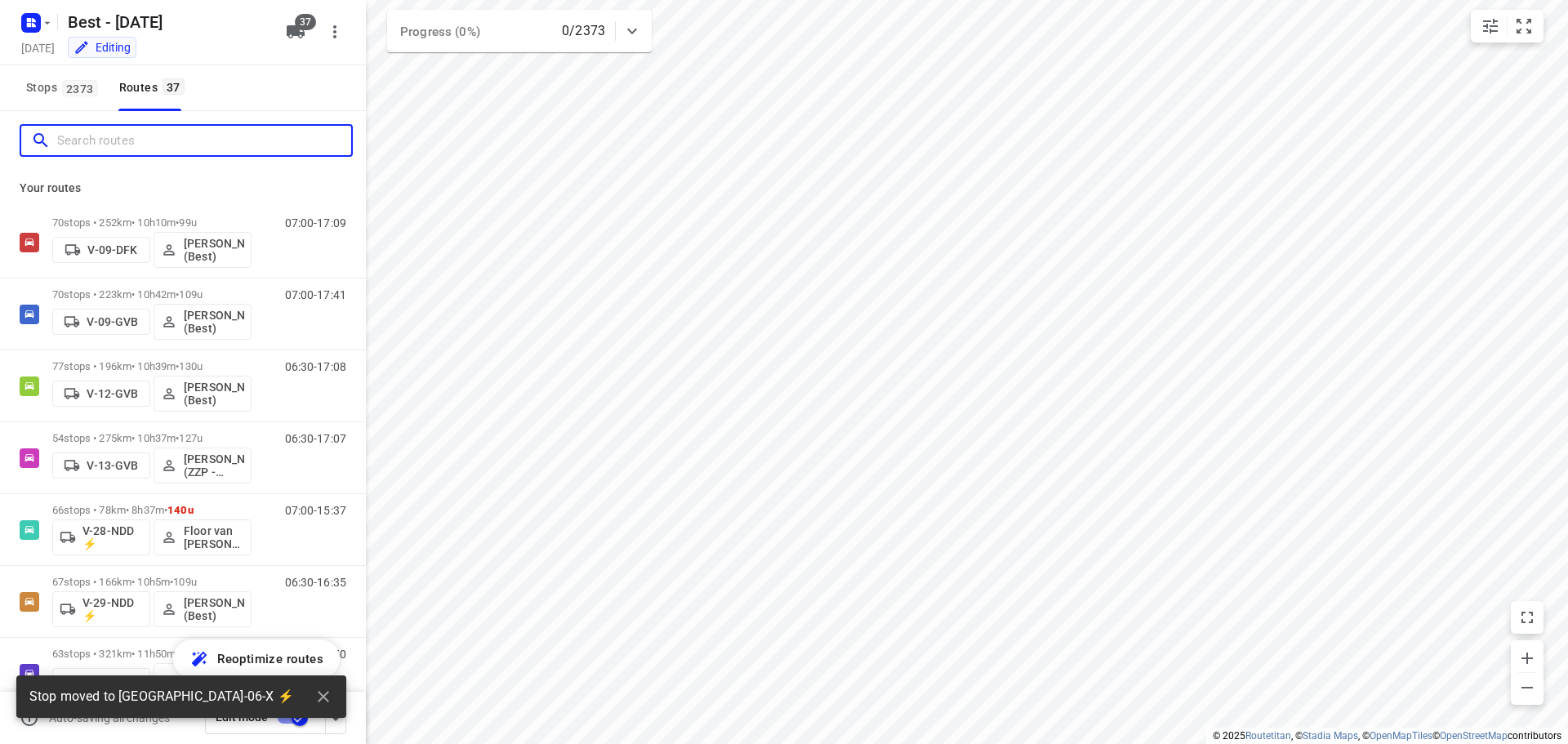
click at [94, 143] on input "Search routes" at bounding box center [204, 140] width 294 height 25
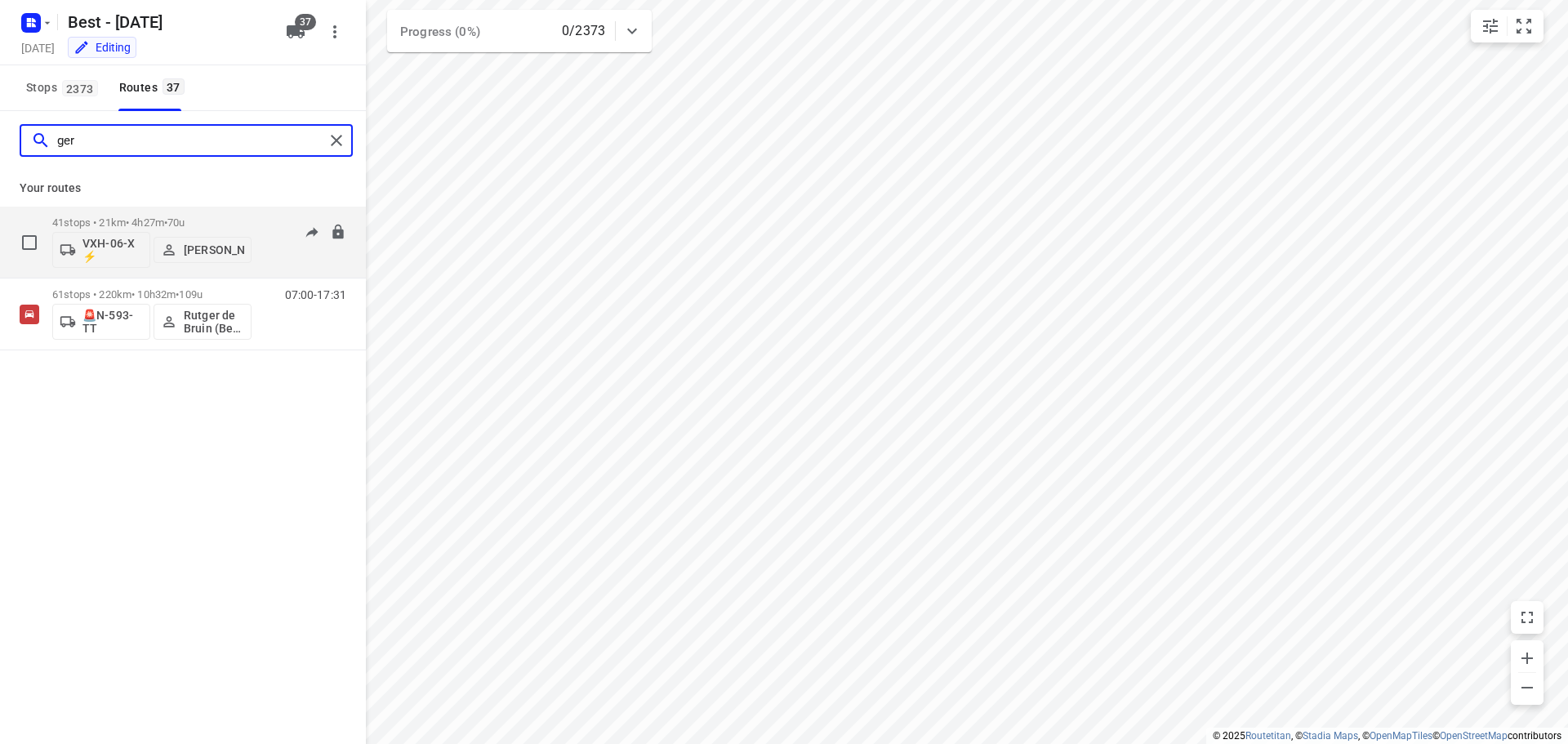
type input "ger"
click at [84, 222] on p "41 stops • 21km • 4h27m • 70u" at bounding box center [152, 222] width 200 height 12
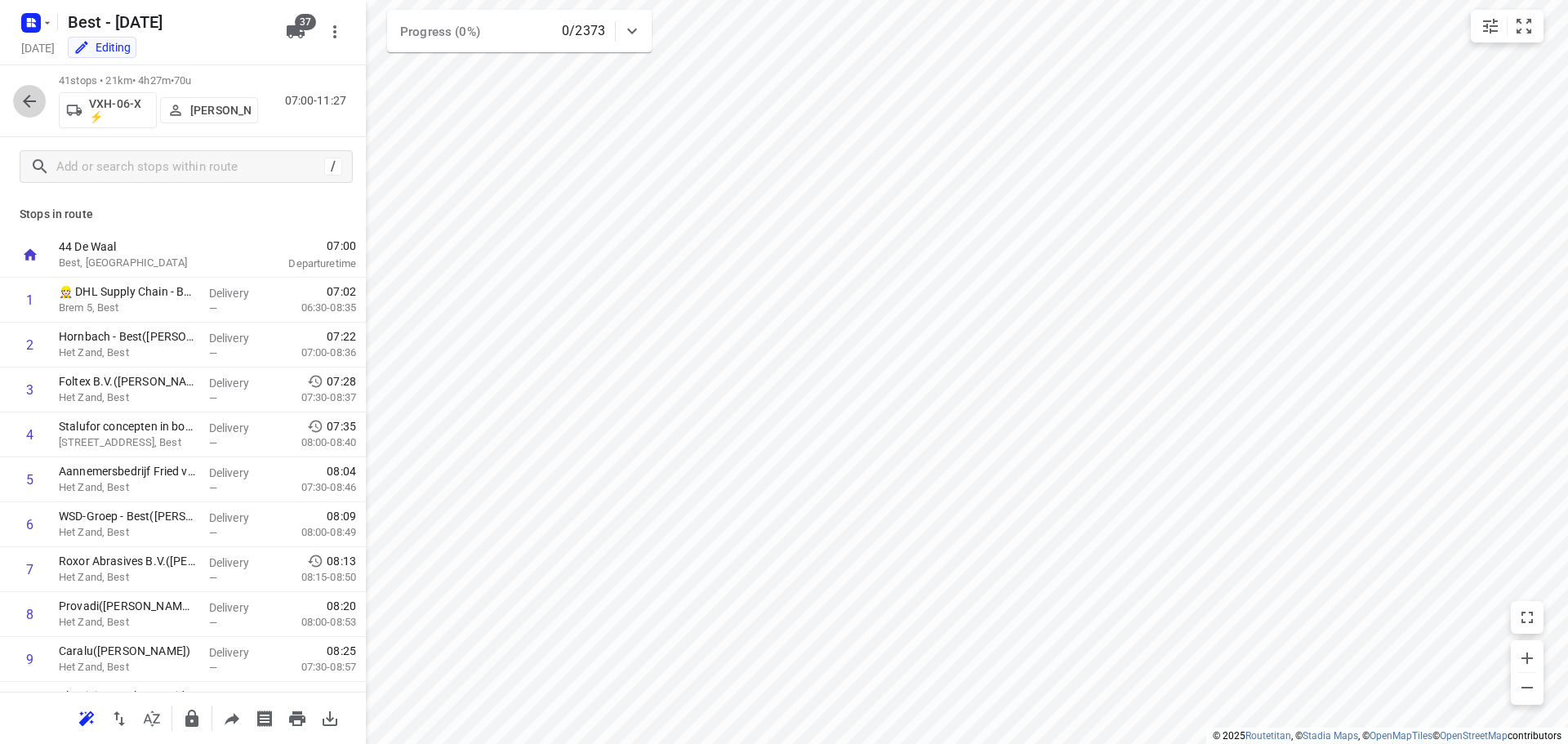
click at [23, 90] on button "button" at bounding box center [29, 100] width 32 height 32
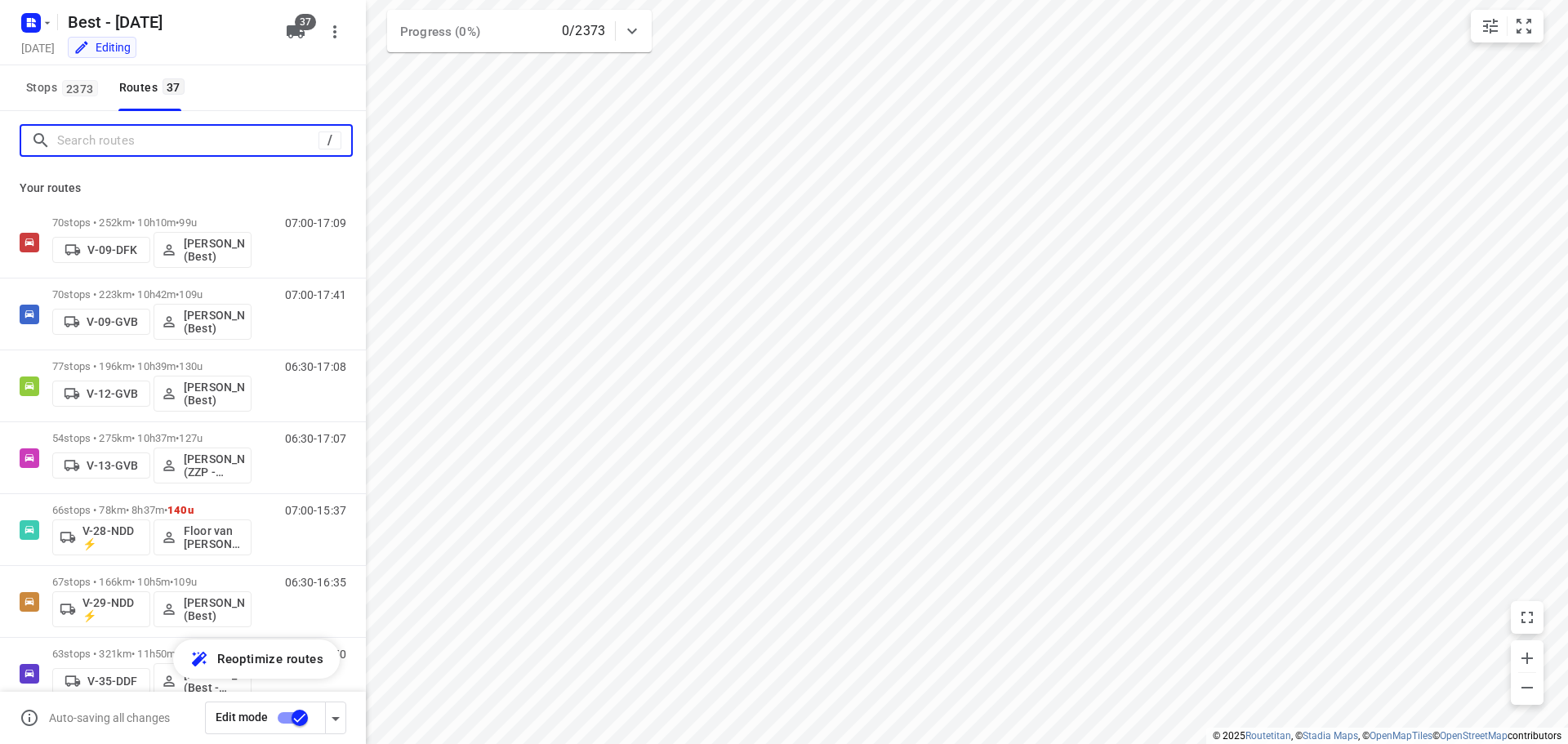
click at [153, 136] on input "Search routes" at bounding box center [188, 140] width 262 height 25
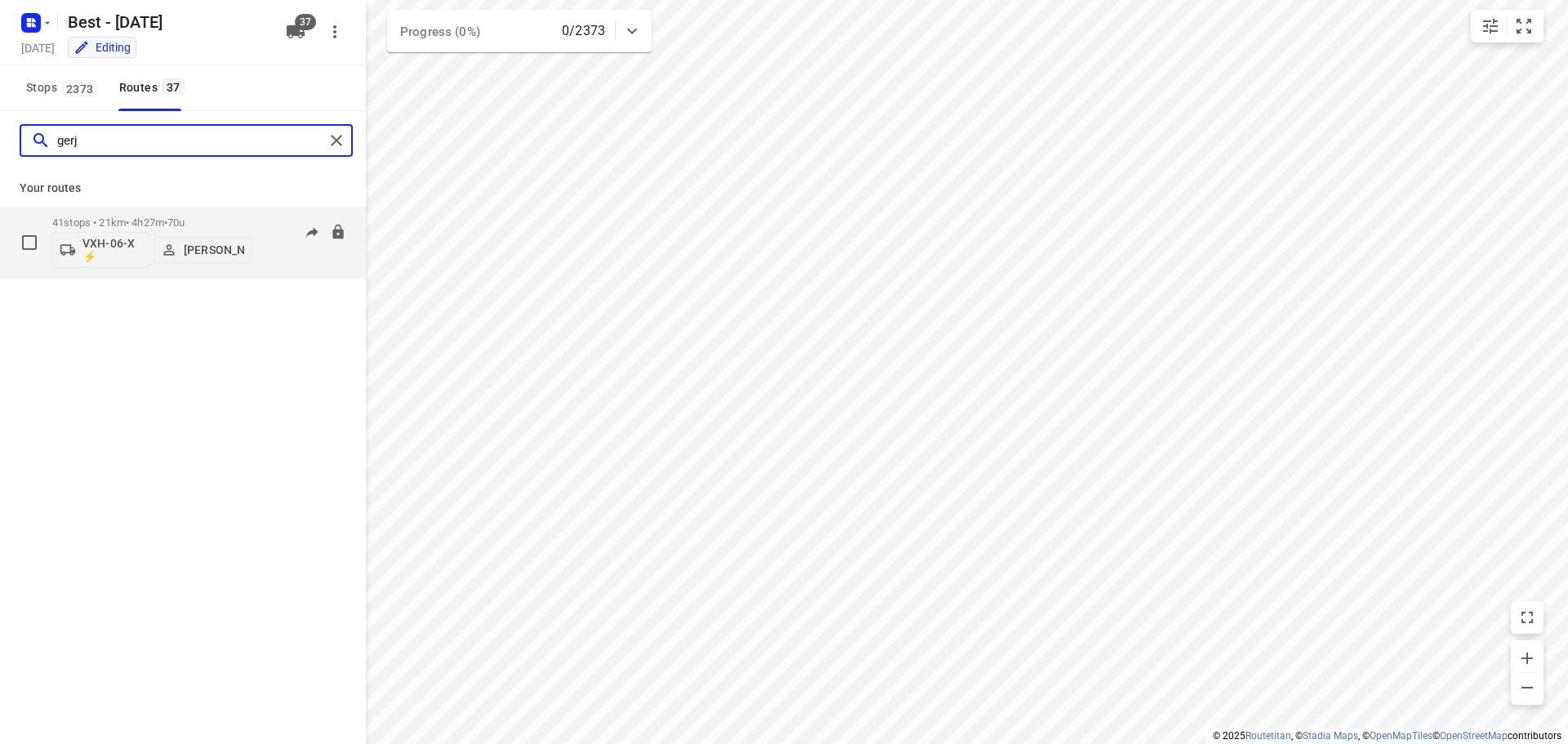
type input "gerj"
click at [167, 222] on span "•" at bounding box center [166, 222] width 3 height 12
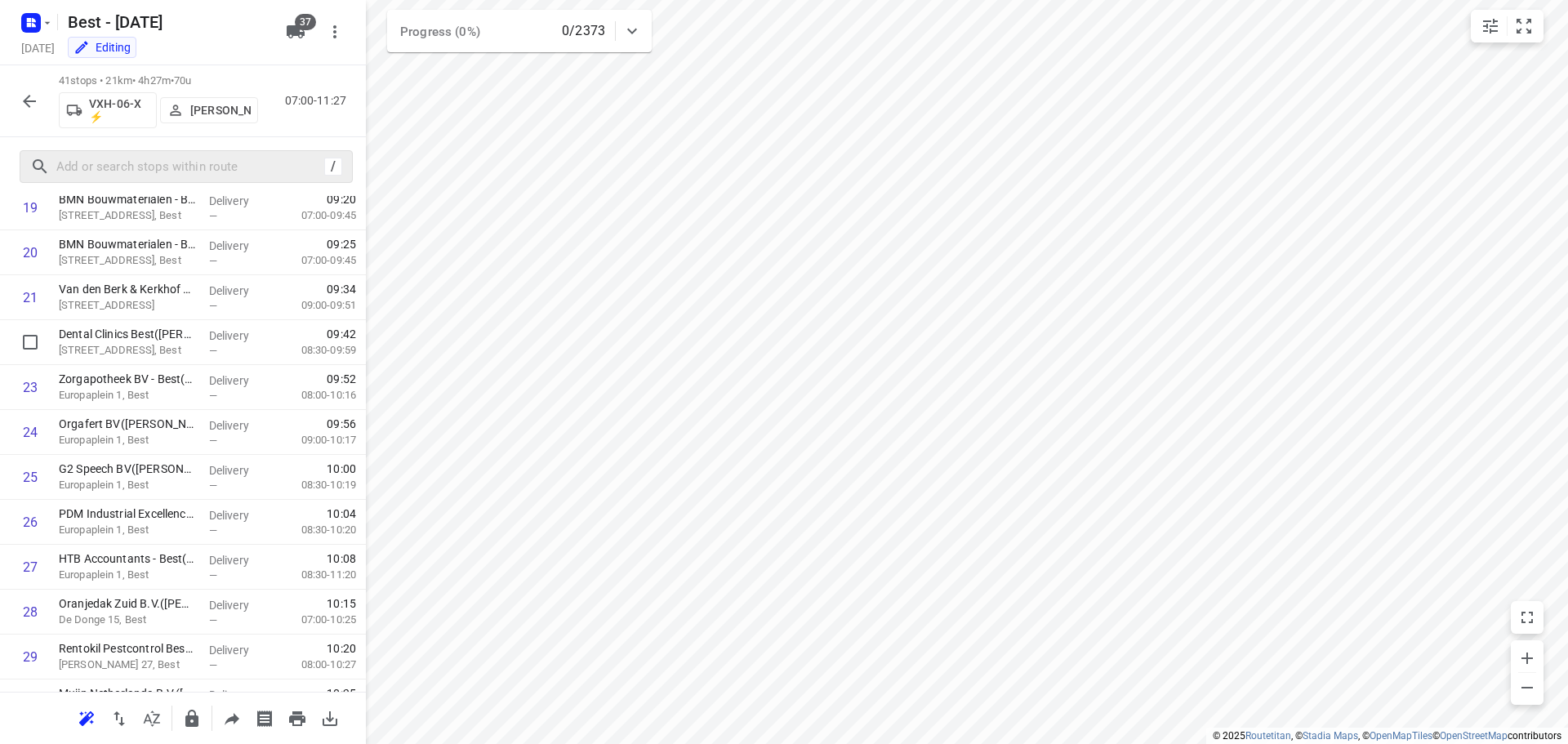
scroll to position [493, 0]
click at [44, 100] on button "button" at bounding box center [29, 100] width 32 height 32
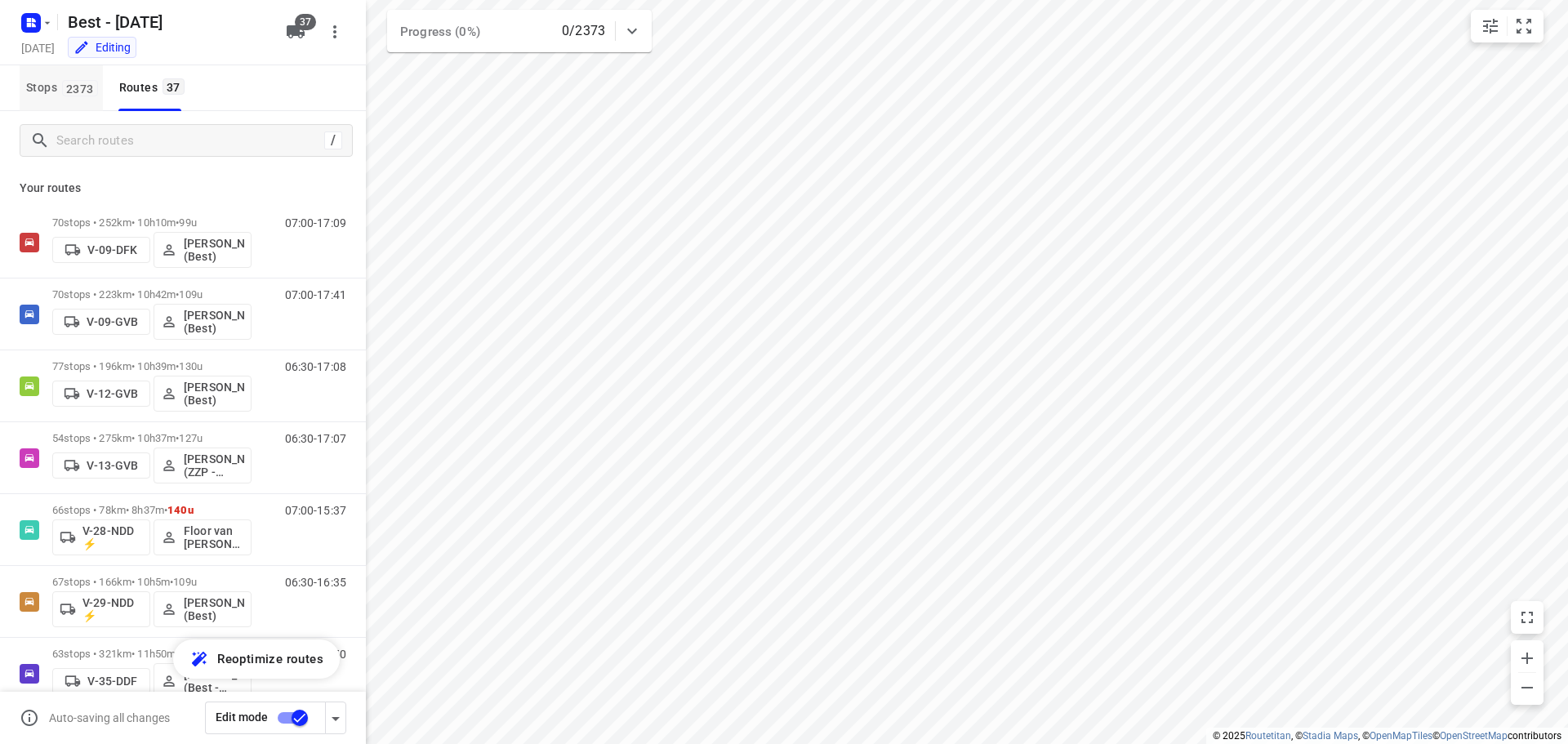
click at [35, 100] on button "Stops 2373" at bounding box center [61, 88] width 84 height 45
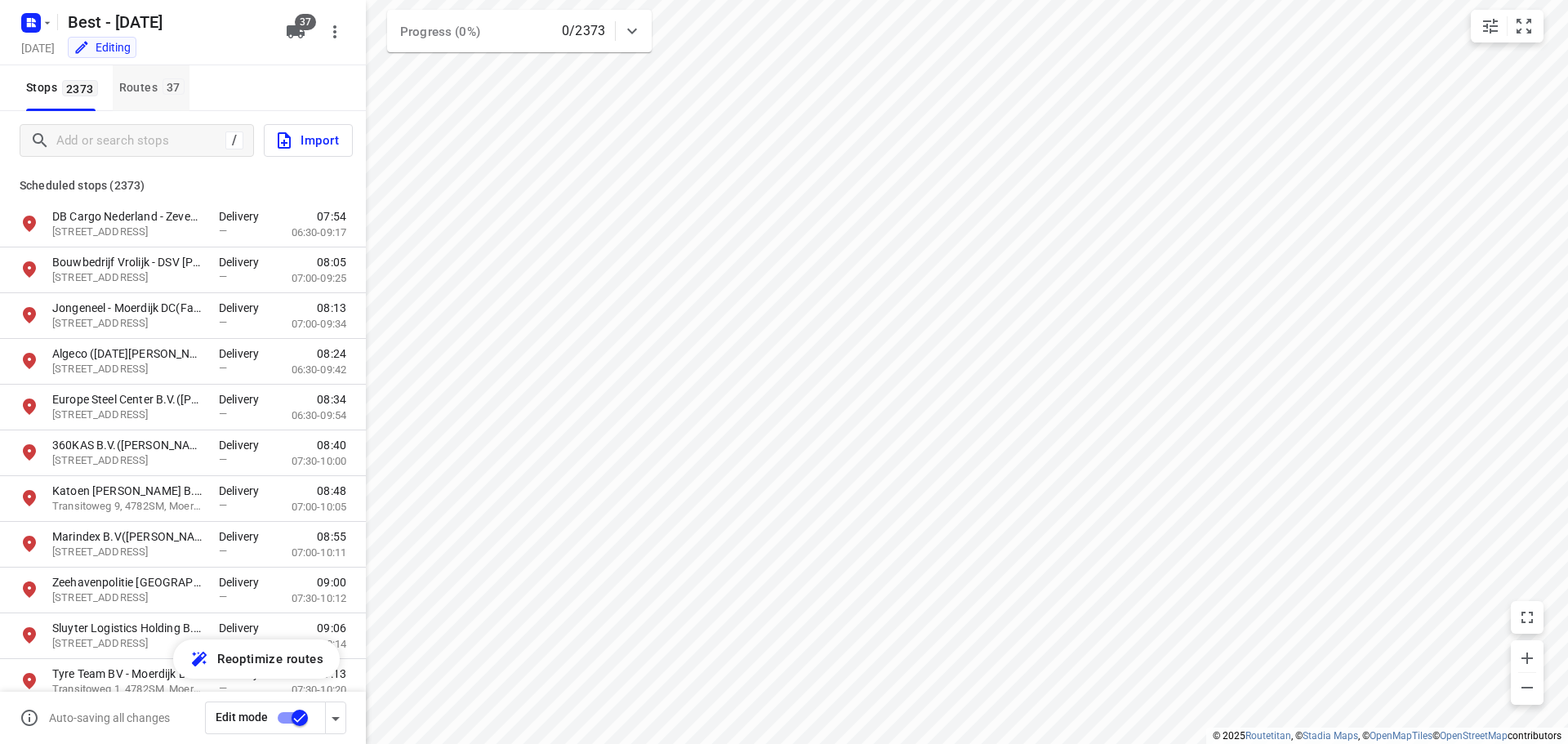
click at [130, 98] on button "Routes 37" at bounding box center [151, 88] width 77 height 45
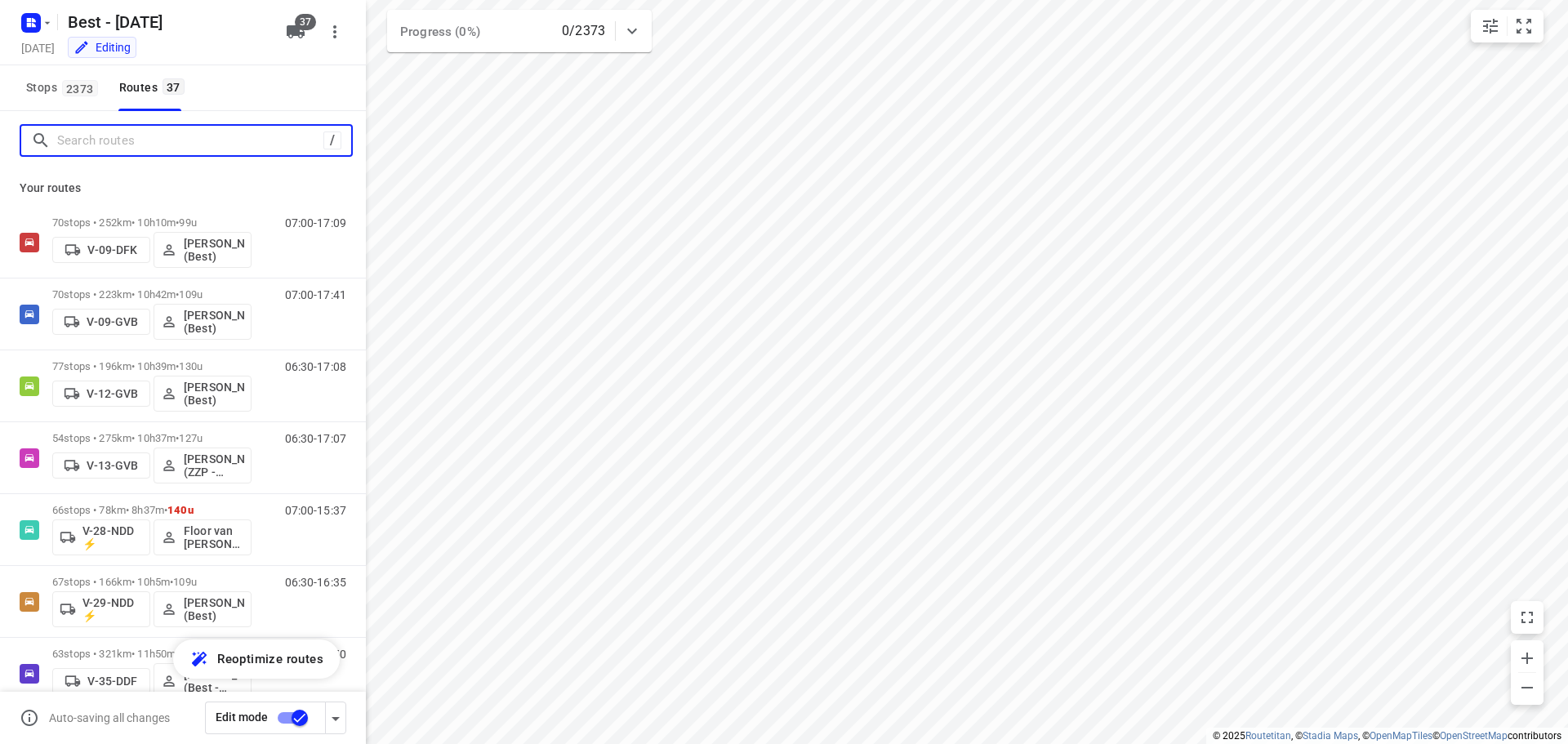
click at [108, 143] on input "Search routes" at bounding box center [190, 140] width 266 height 25
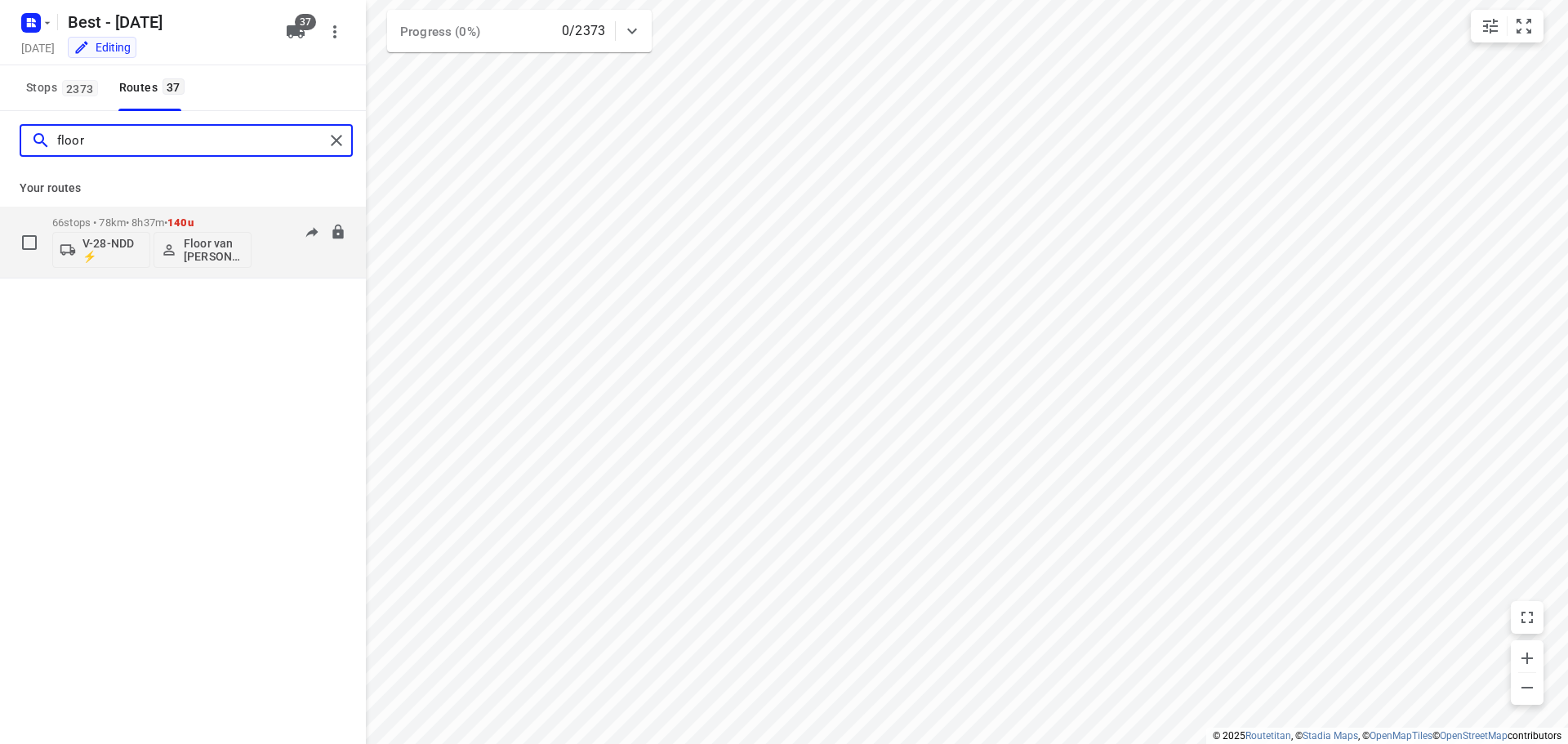
type input "floor"
click at [90, 210] on div "66 stops • 78km • 8h37m • 140u V-28-NDD ⚡ Floor van Donzel (Best)" at bounding box center [152, 242] width 200 height 68
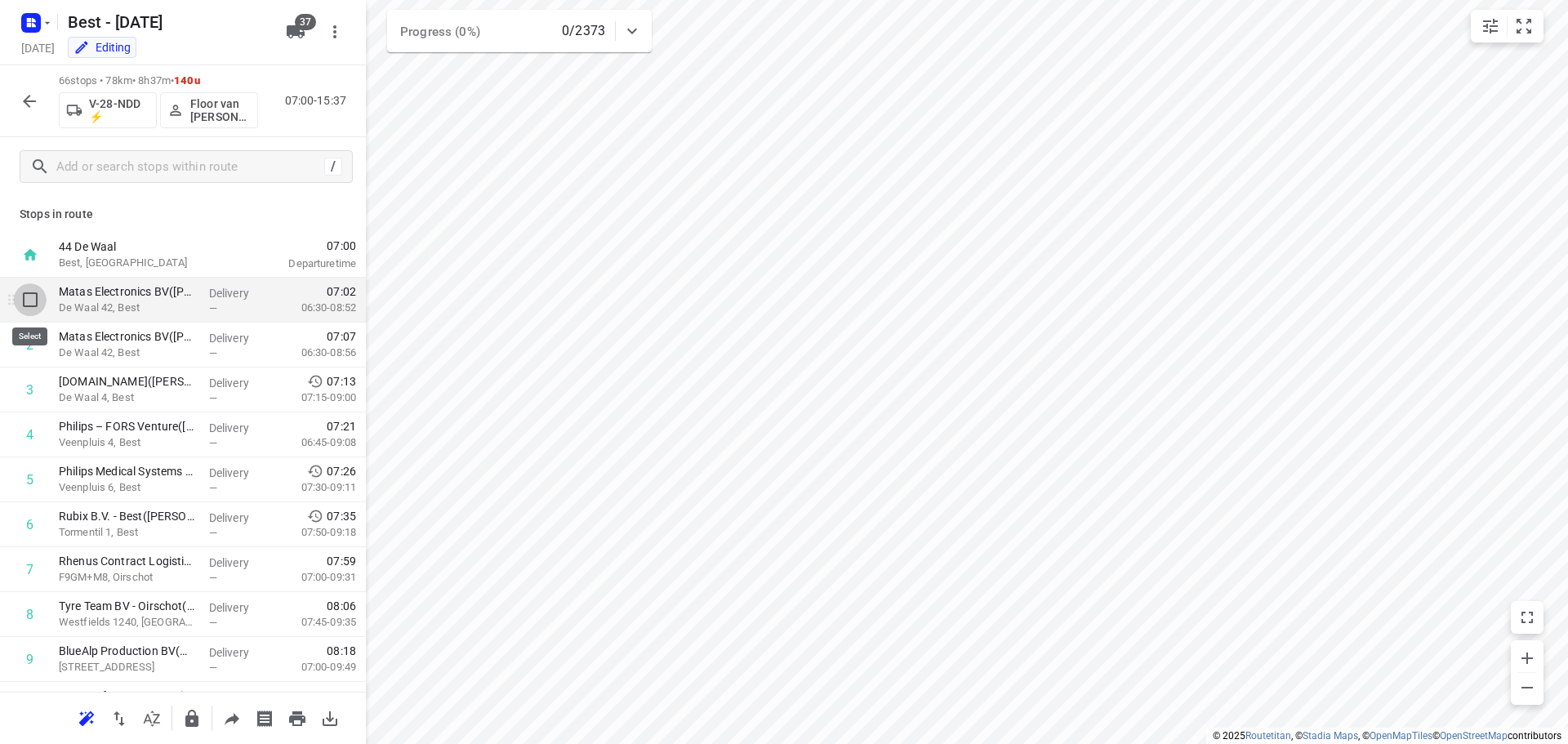
click at [37, 304] on input "checkbox" at bounding box center [30, 299] width 32 height 32
checkbox input "true"
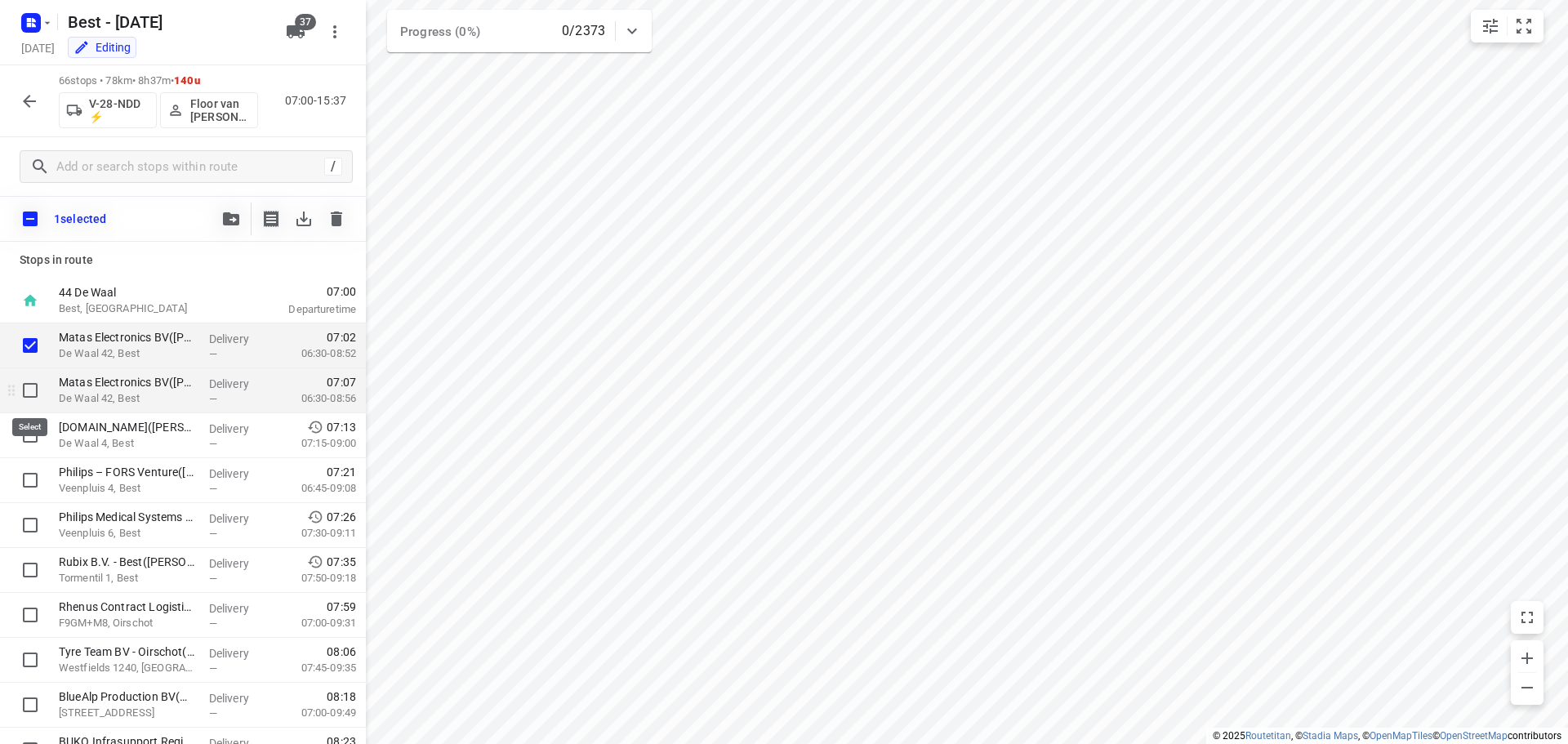
click at [33, 392] on input "checkbox" at bounding box center [30, 390] width 32 height 32
checkbox input "true"
click at [27, 448] on input "checkbox" at bounding box center [30, 434] width 32 height 32
checkbox input "true"
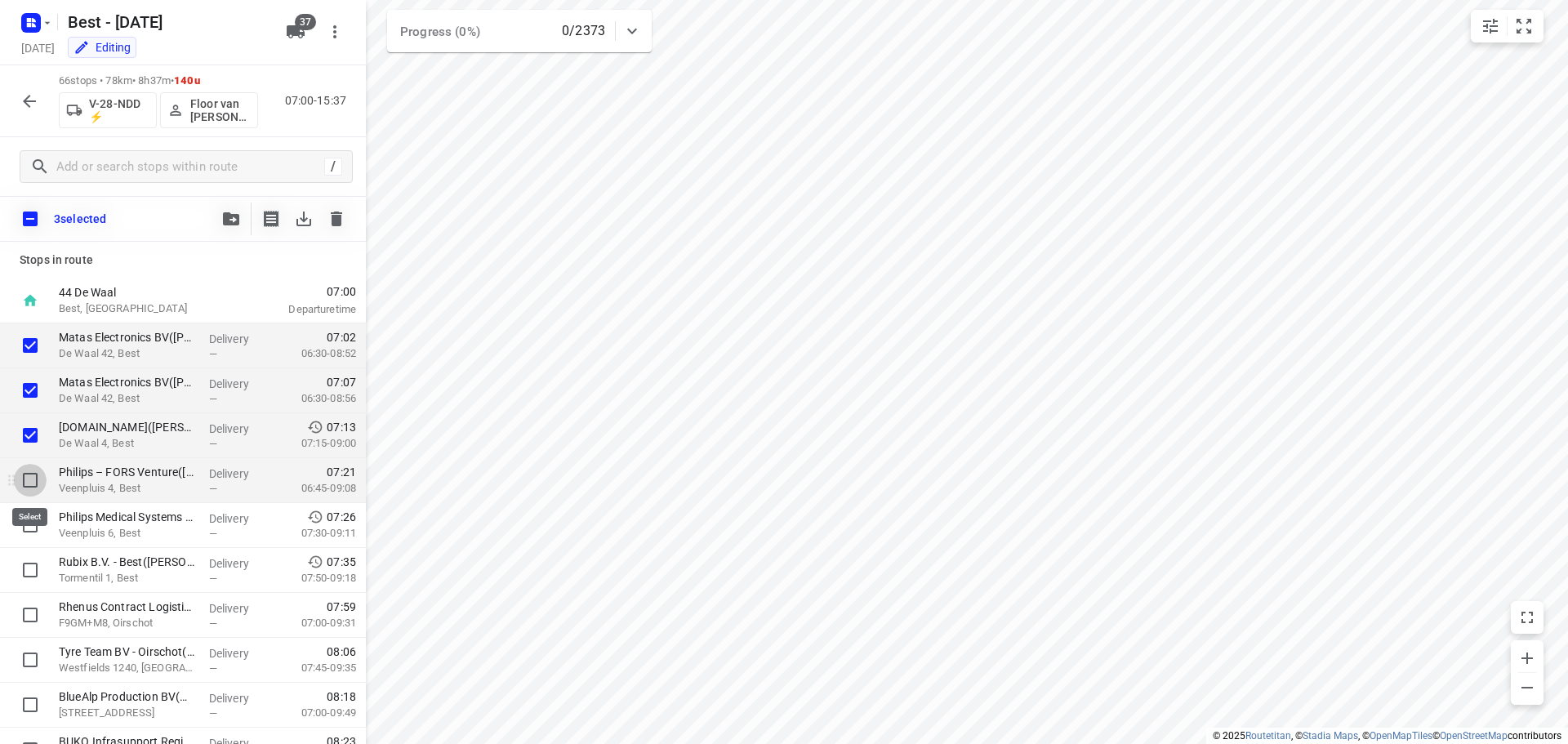
click at [25, 494] on input "checkbox" at bounding box center [30, 480] width 32 height 32
checkbox input "true"
click at [26, 530] on input "checkbox" at bounding box center [30, 524] width 32 height 32
checkbox input "true"
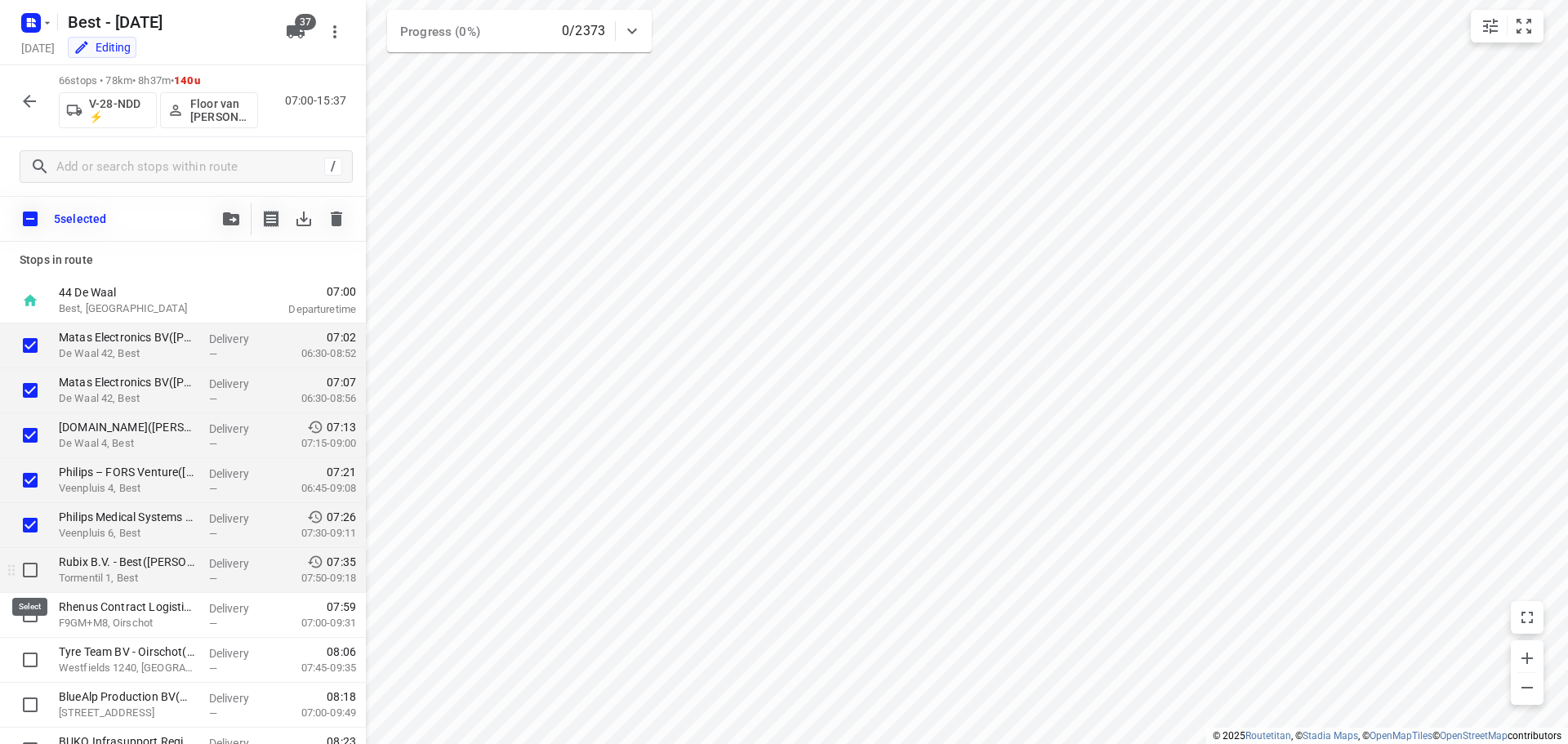
click at [34, 563] on input "checkbox" at bounding box center [30, 570] width 32 height 32
checkbox input "true"
click at [212, 217] on div "6 selected" at bounding box center [183, 219] width 366 height 45
click at [222, 216] on span "button" at bounding box center [231, 218] width 19 height 13
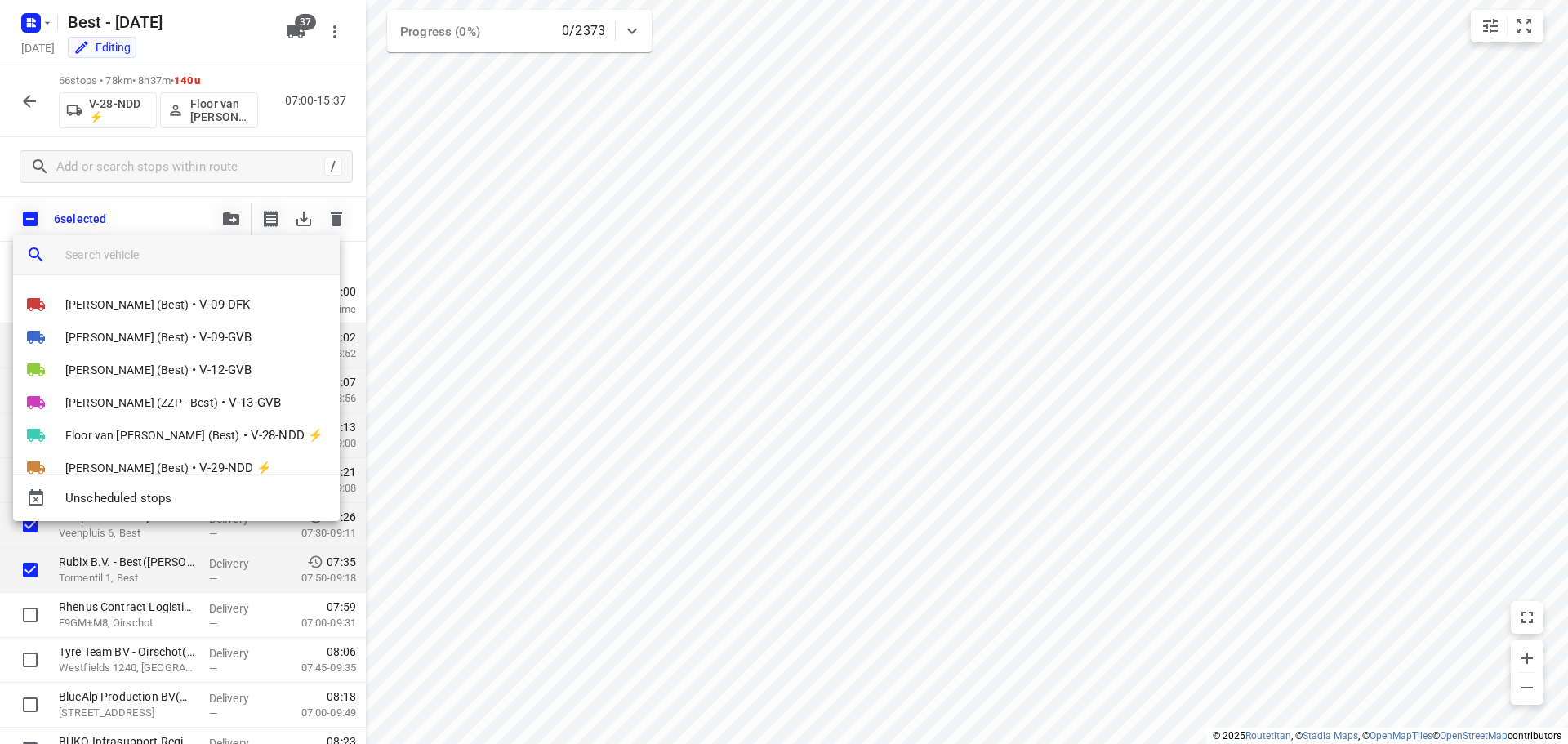
click at [167, 252] on input "search vehicle" at bounding box center [196, 255] width 262 height 24
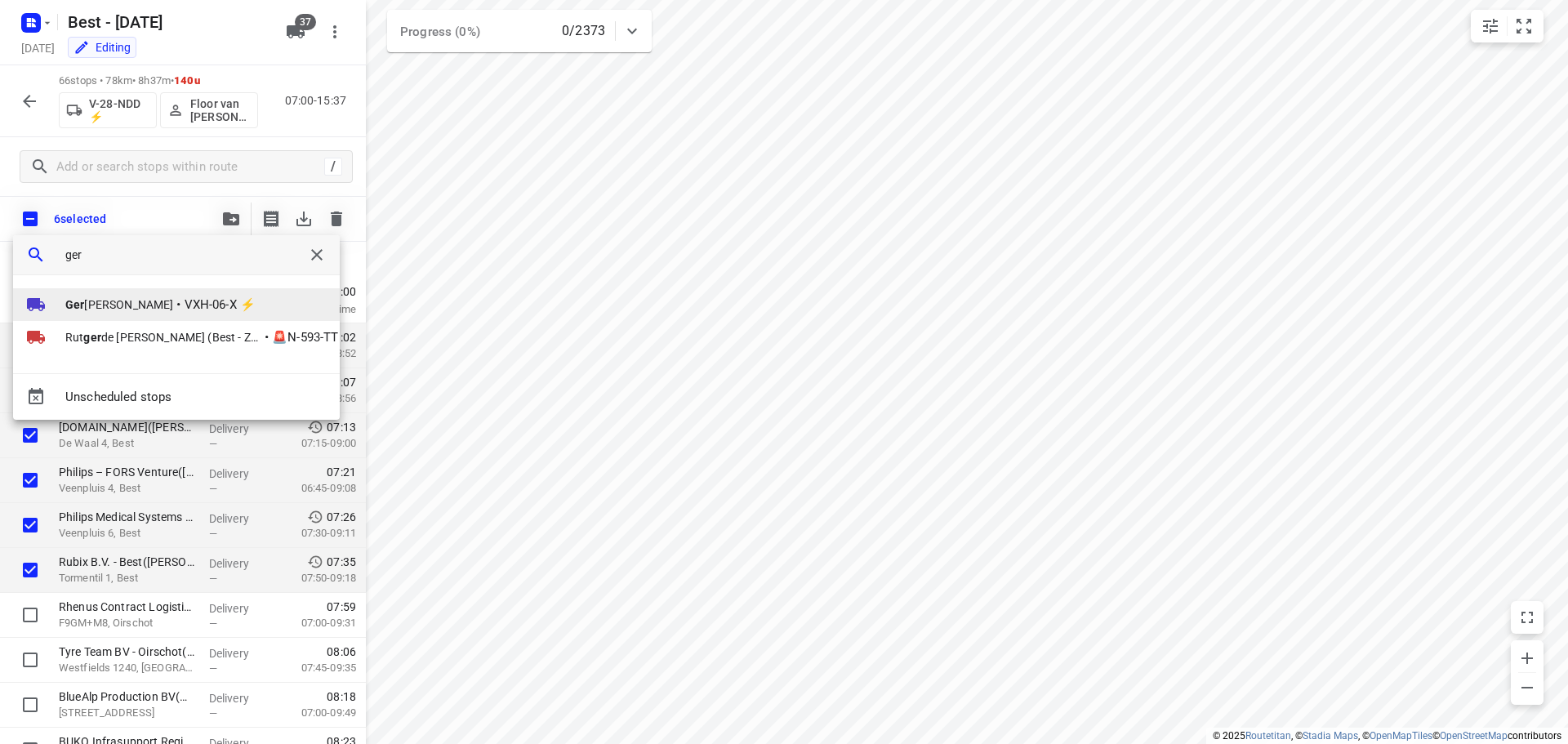
type input "ger"
click at [122, 315] on li "Ger [PERSON_NAME] • VXH-06-X ⚡" at bounding box center [176, 304] width 327 height 32
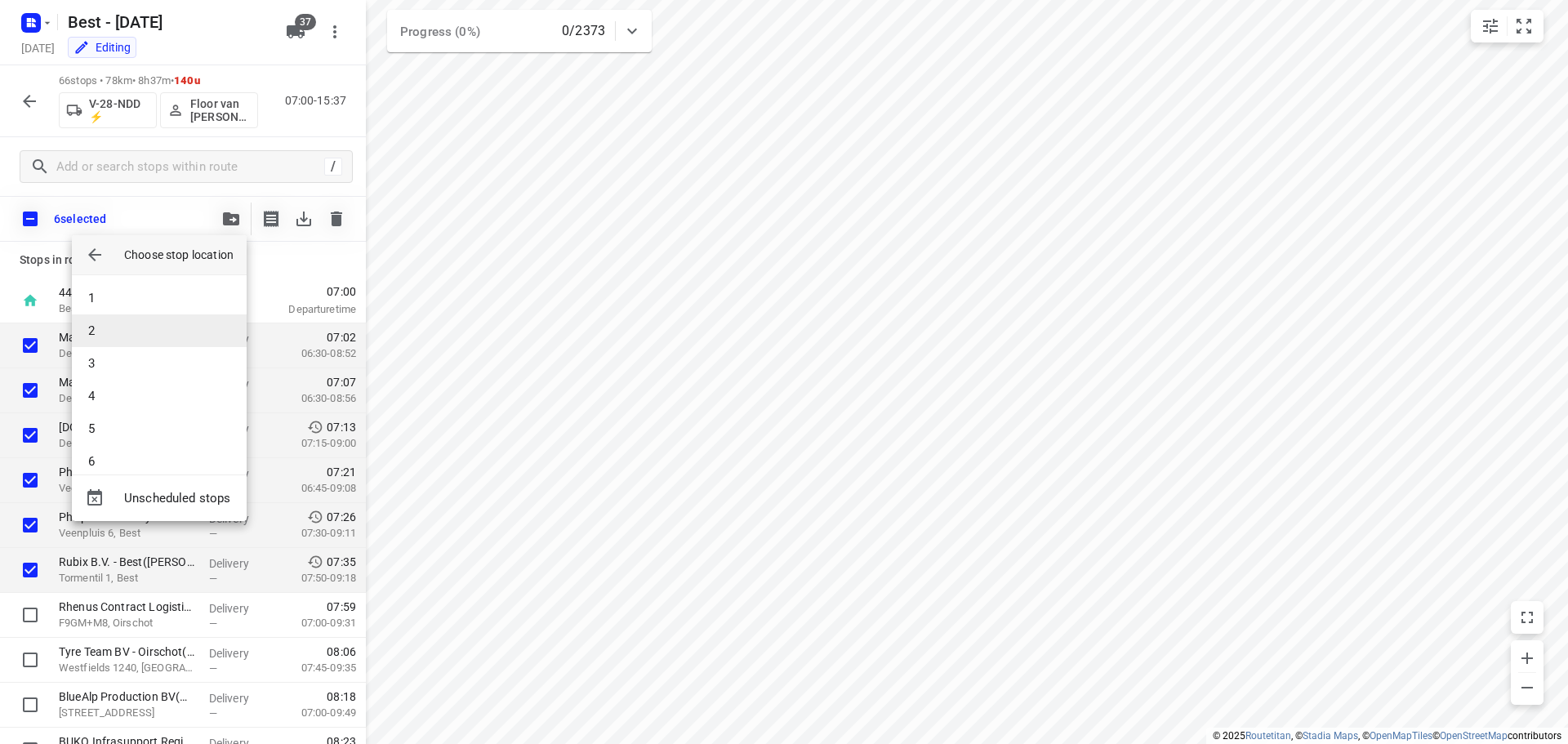
click at [114, 328] on li "2" at bounding box center [159, 331] width 174 height 32
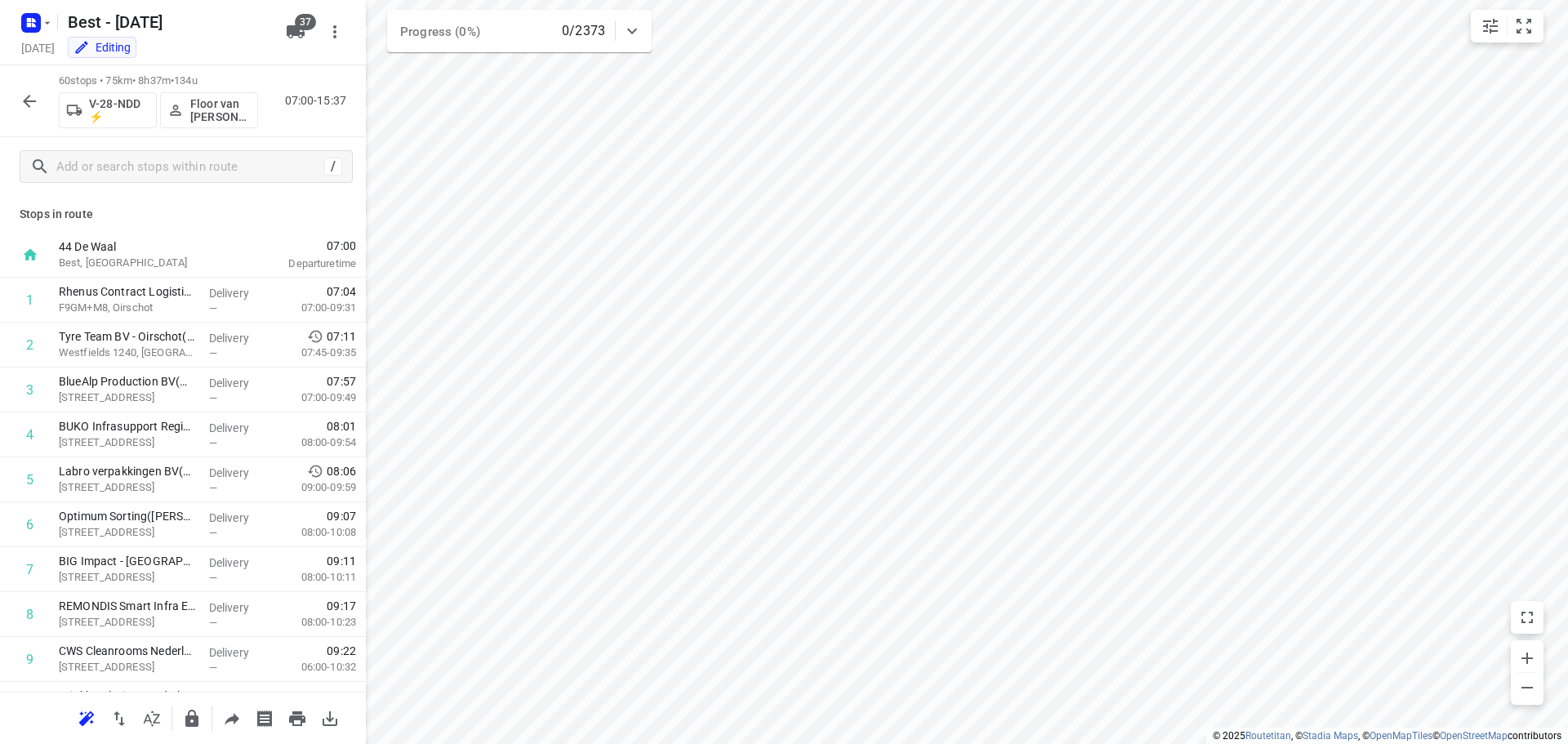
click at [36, 116] on button "button" at bounding box center [29, 100] width 32 height 32
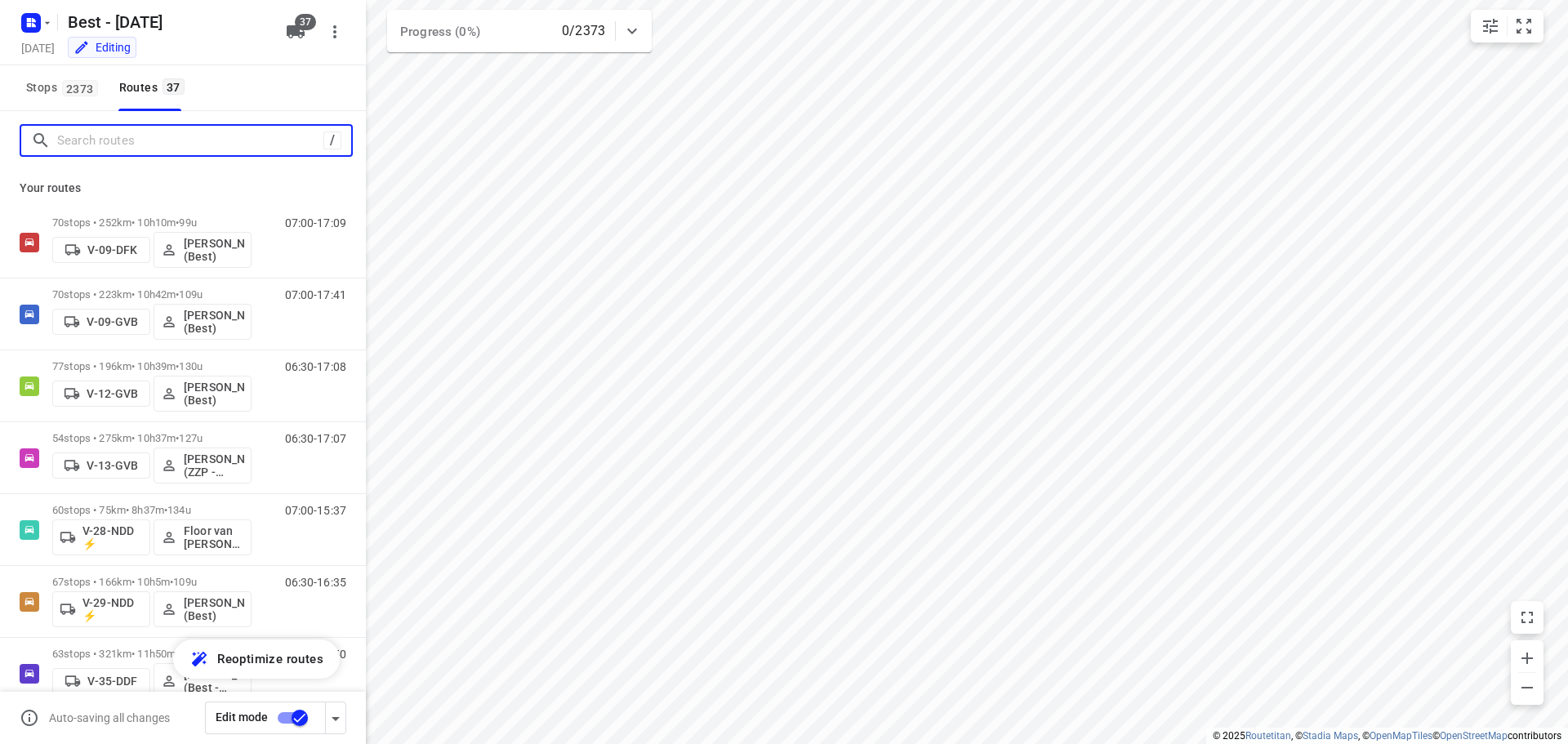
click at [106, 151] on input "Search routes" at bounding box center [190, 140] width 266 height 25
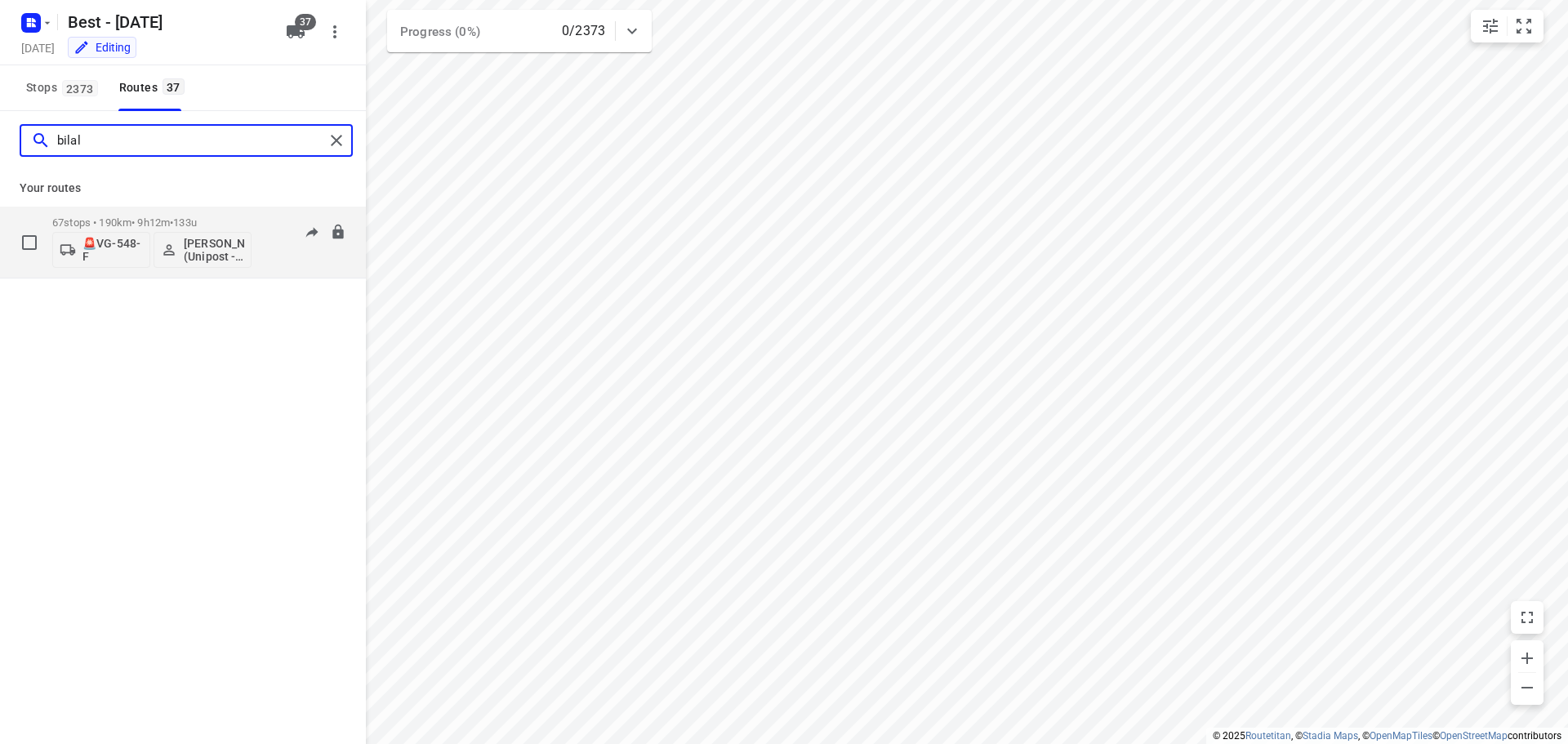
type input "bilal"
click at [164, 221] on p "67 stops • 190km • 9h12m • 133u" at bounding box center [152, 222] width 200 height 12
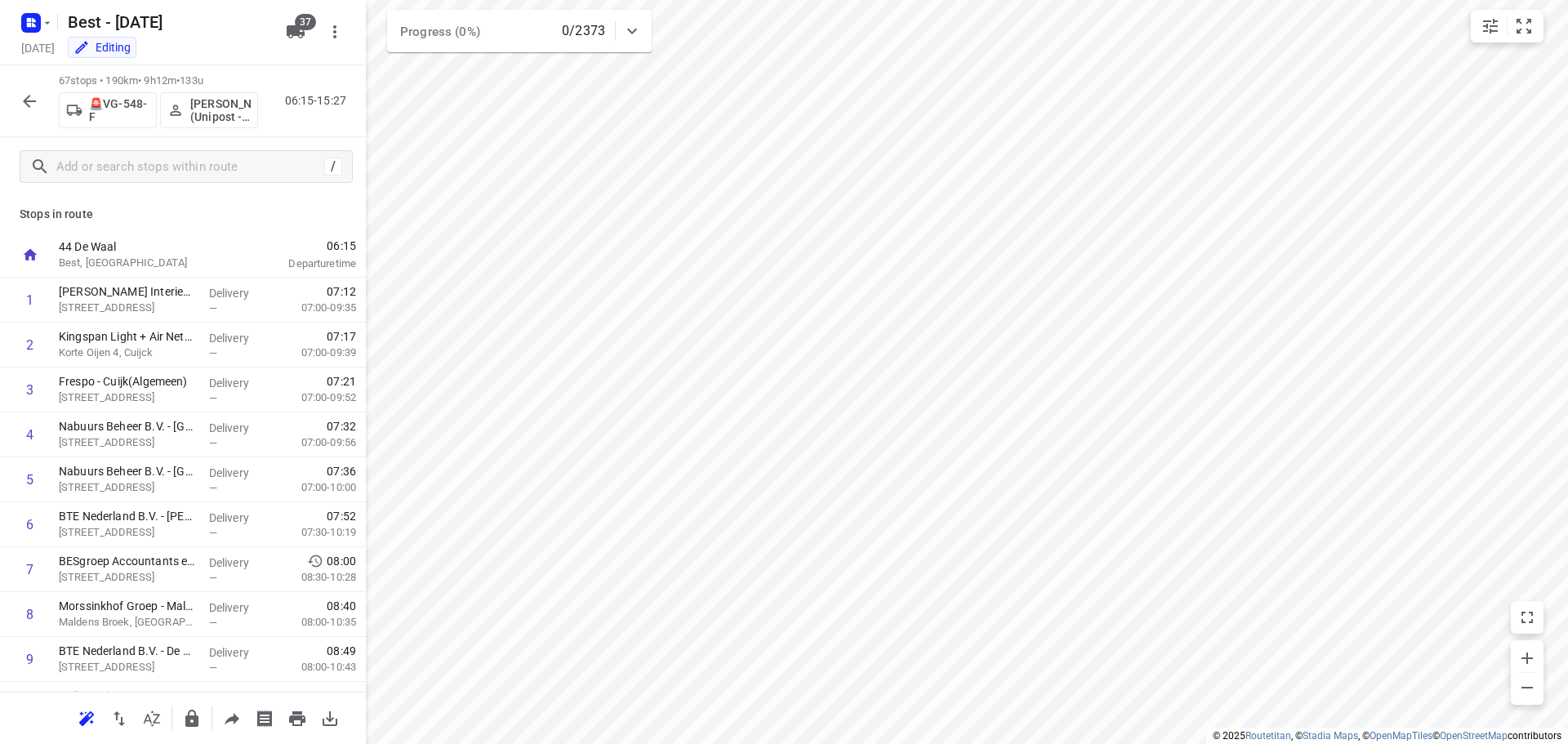
click at [27, 111] on button "button" at bounding box center [29, 100] width 32 height 32
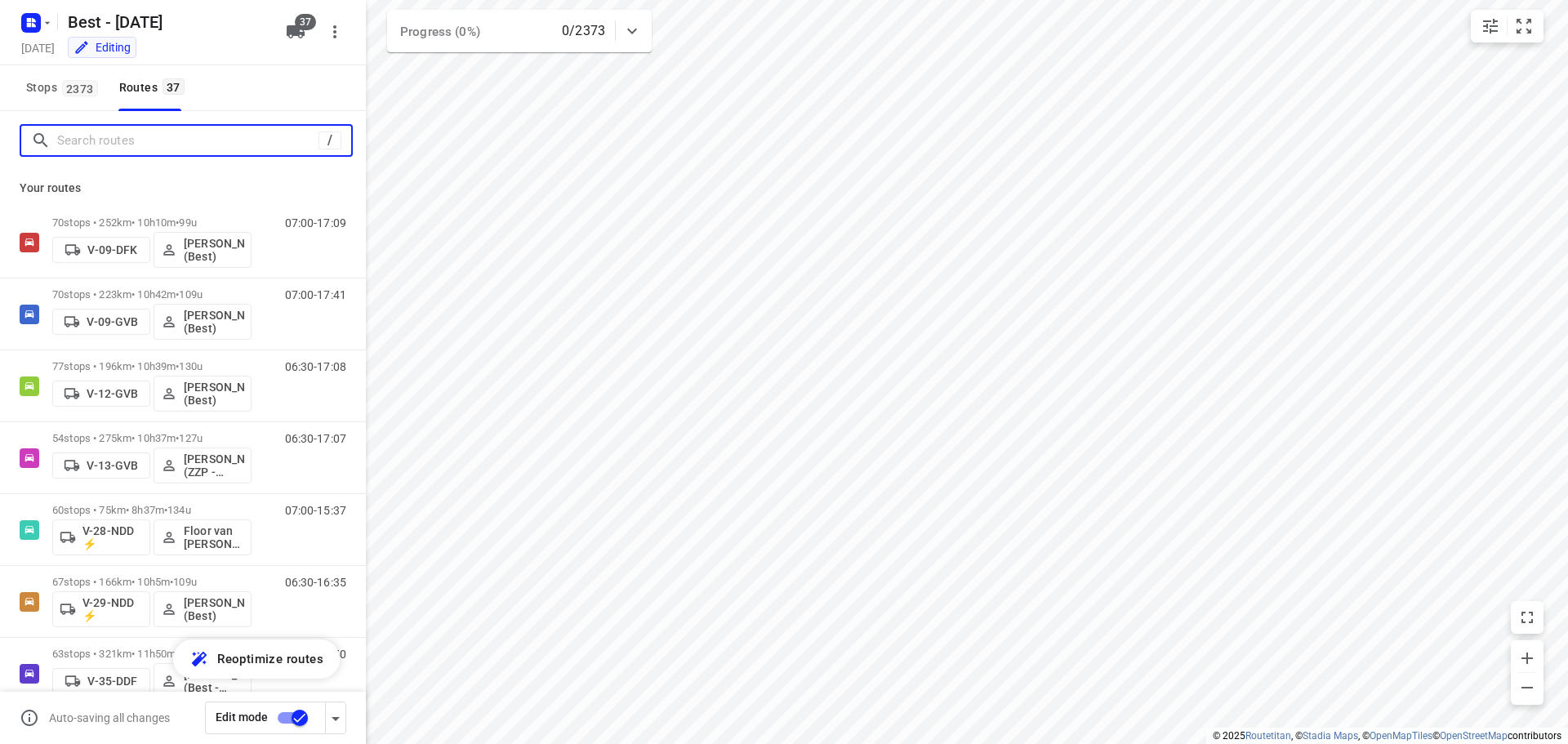
click at [83, 140] on input "Search routes" at bounding box center [188, 140] width 262 height 25
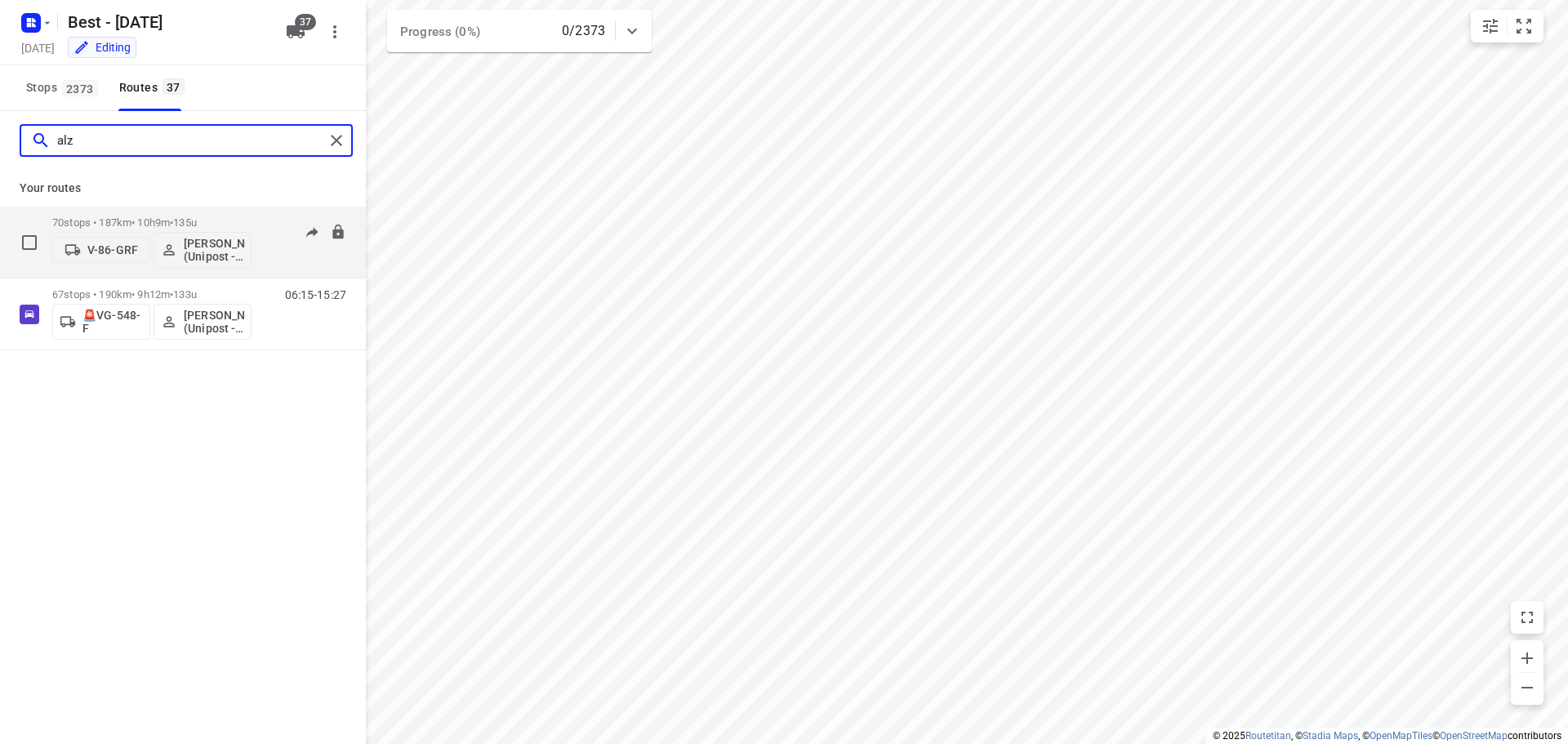
type input "alz"
click at [129, 233] on div "V-86-GRF [PERSON_NAME] (Unipost - Best - ZZP)" at bounding box center [152, 248] width 200 height 39
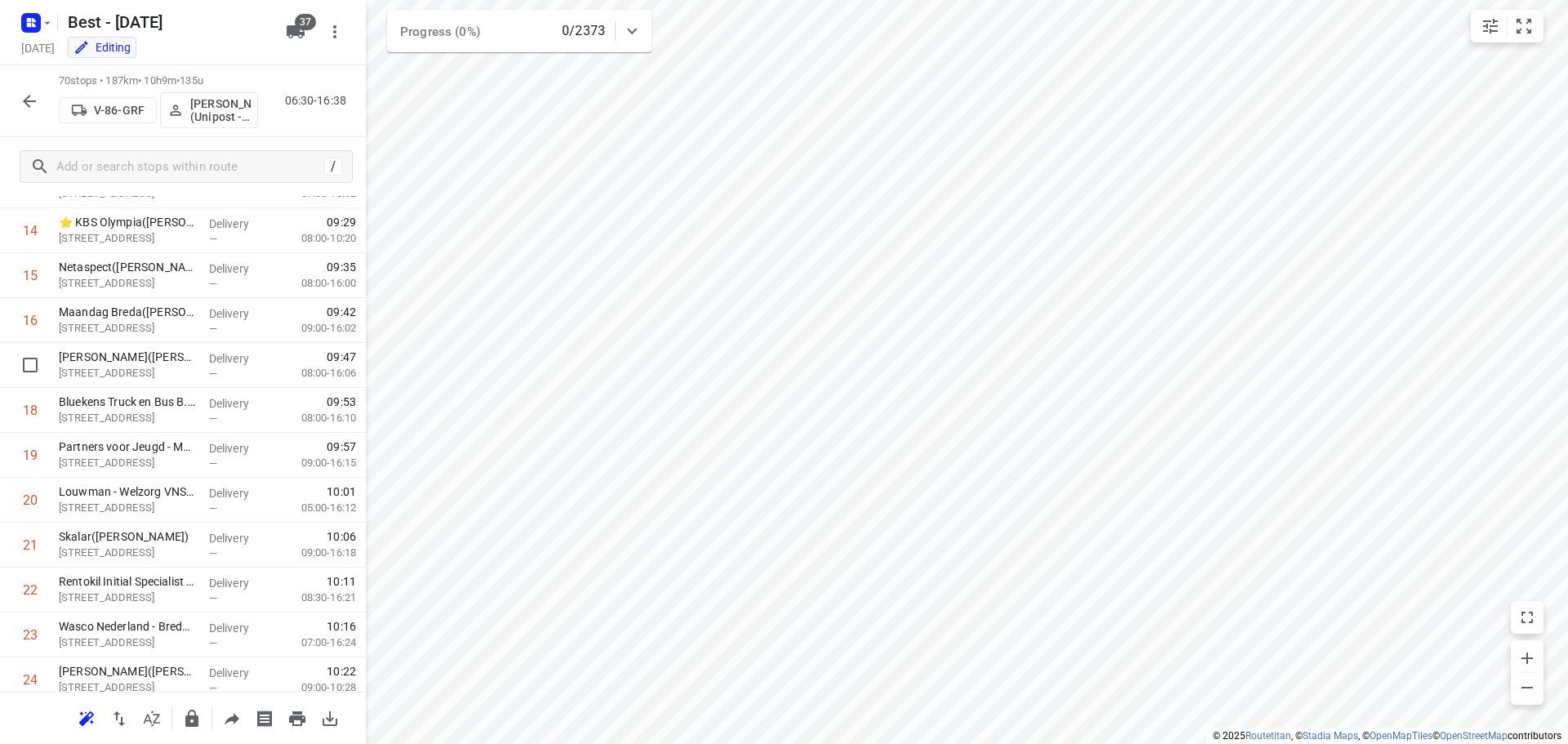
scroll to position [1061, 0]
